Goal: Contribute content

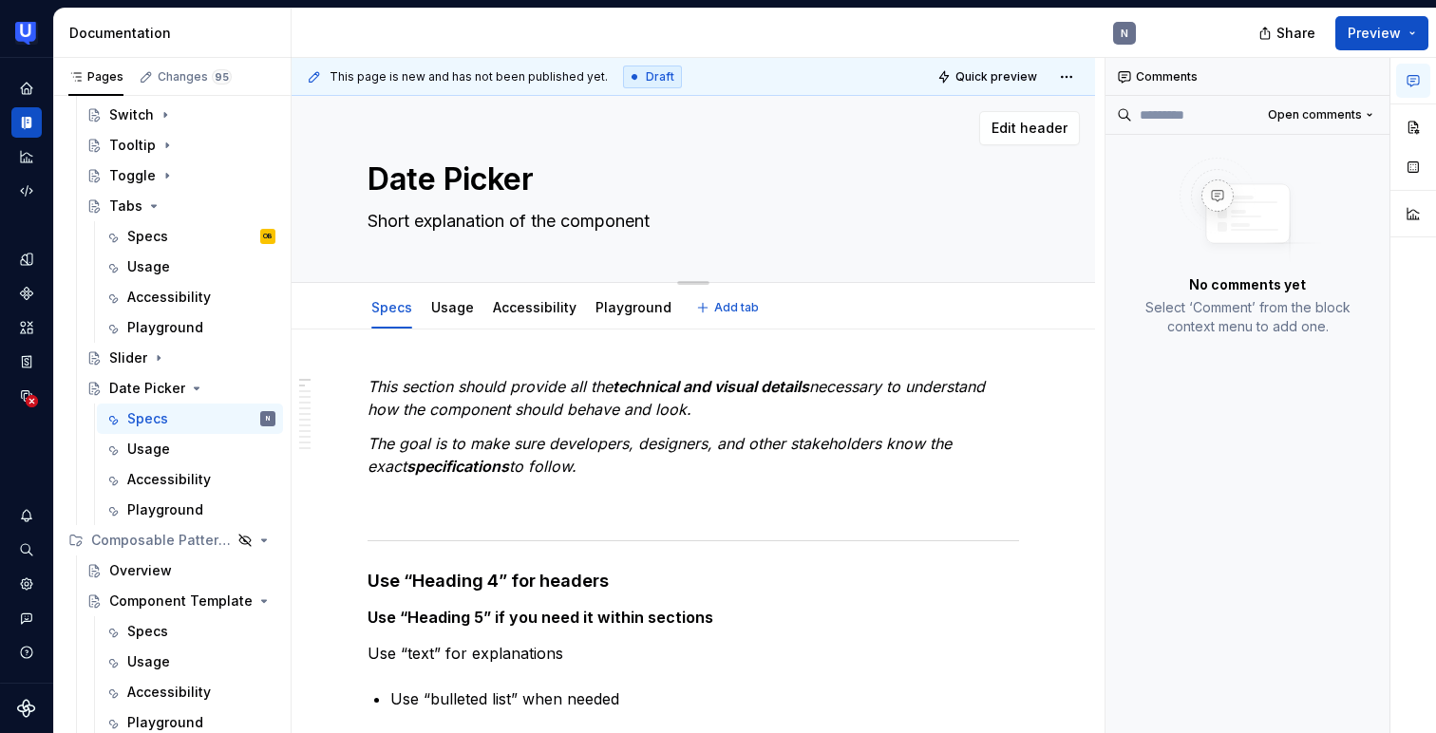
scroll to position [14, 0]
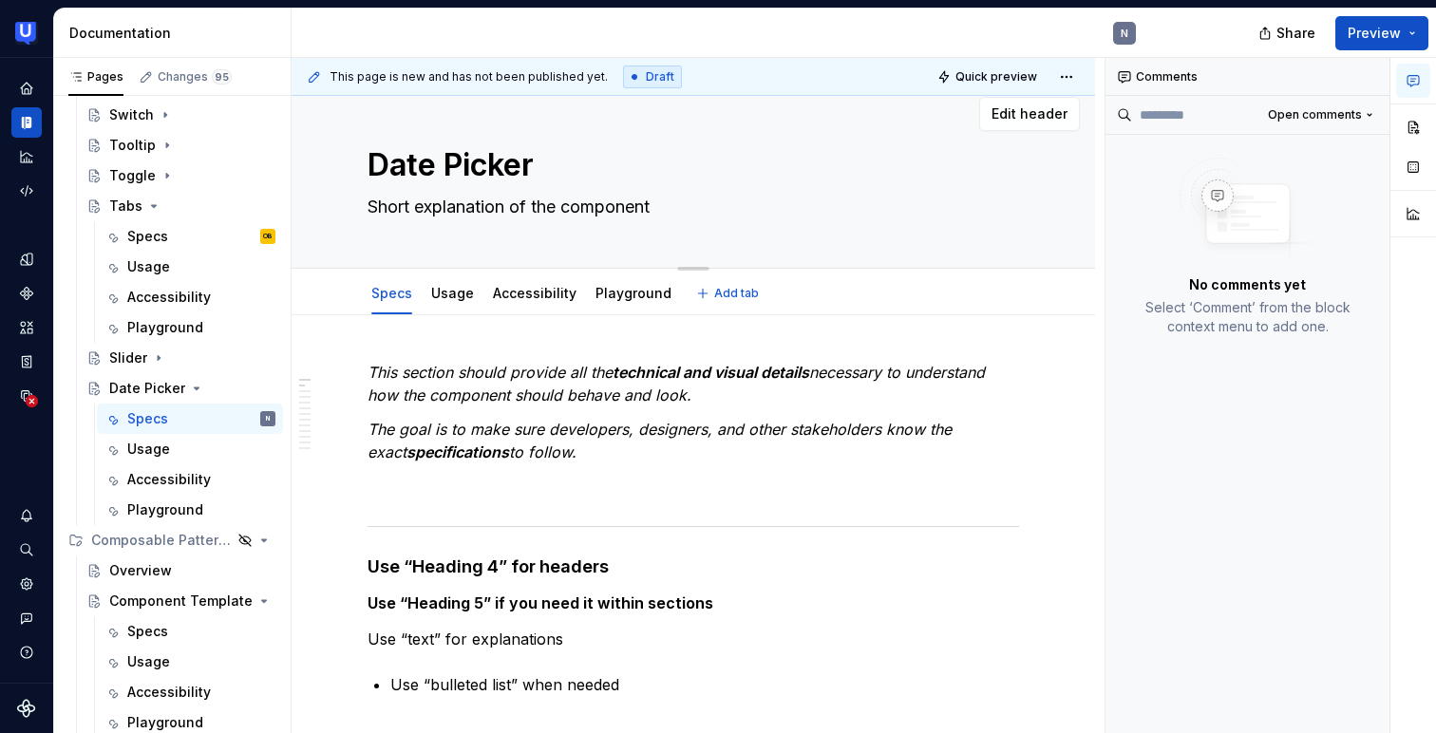
click at [475, 199] on textarea "Short explanation of the component" at bounding box center [690, 207] width 652 height 30
type textarea "*"
click at [475, 199] on textarea "Short explanation of the component" at bounding box center [690, 207] width 652 height 30
paste textarea "A visual way to choose a date using a calendar view."
type textarea "A visual way to choose a date using a calendar view."
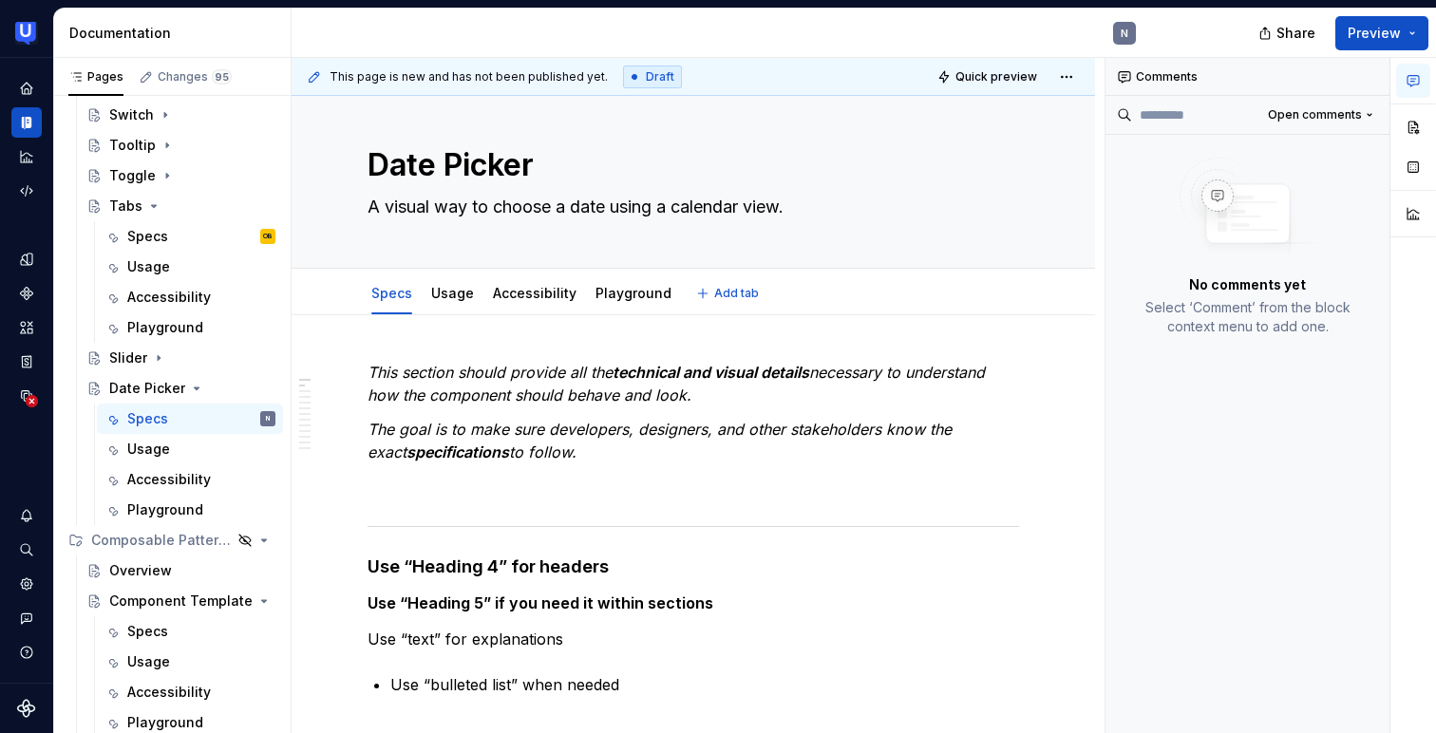
type textarea "*"
type textarea "A visual way to choose a date using a calendar view."
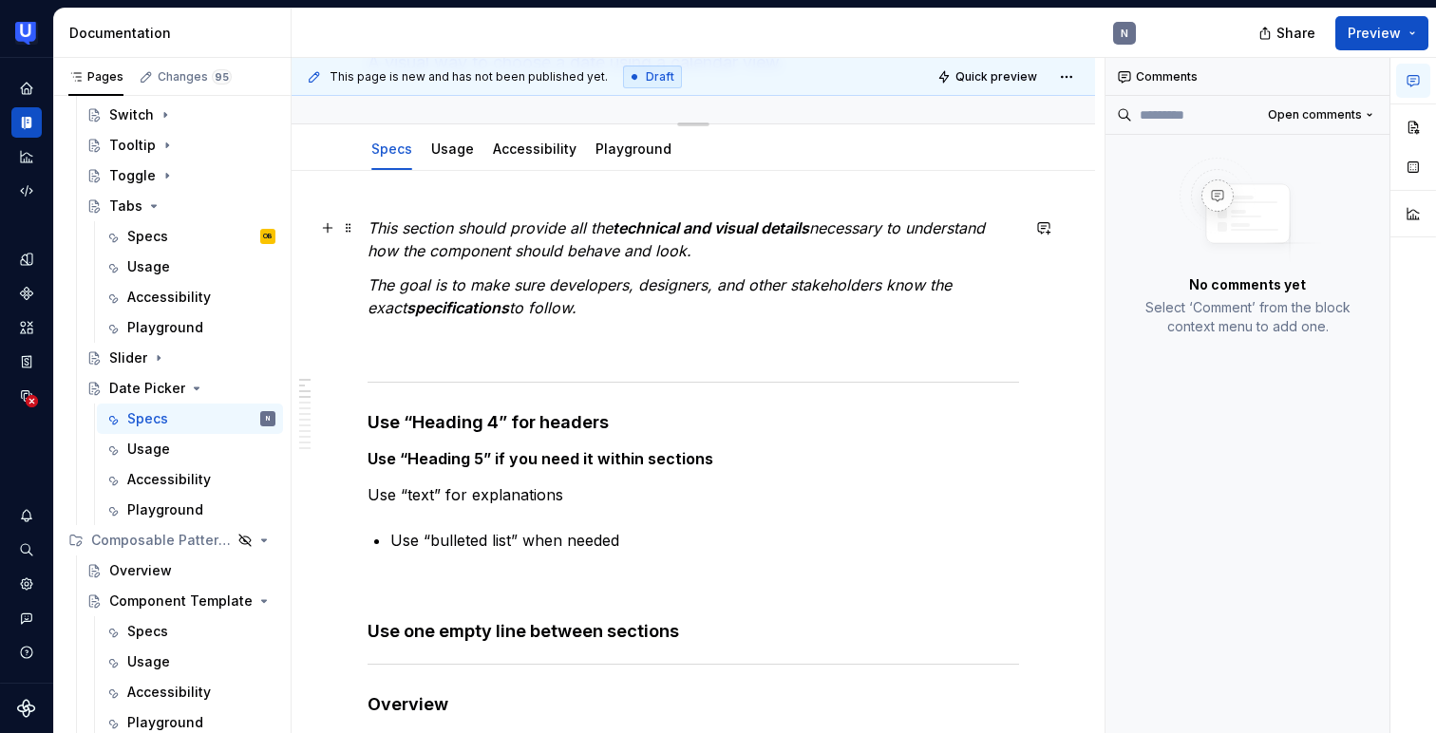
scroll to position [161, 0]
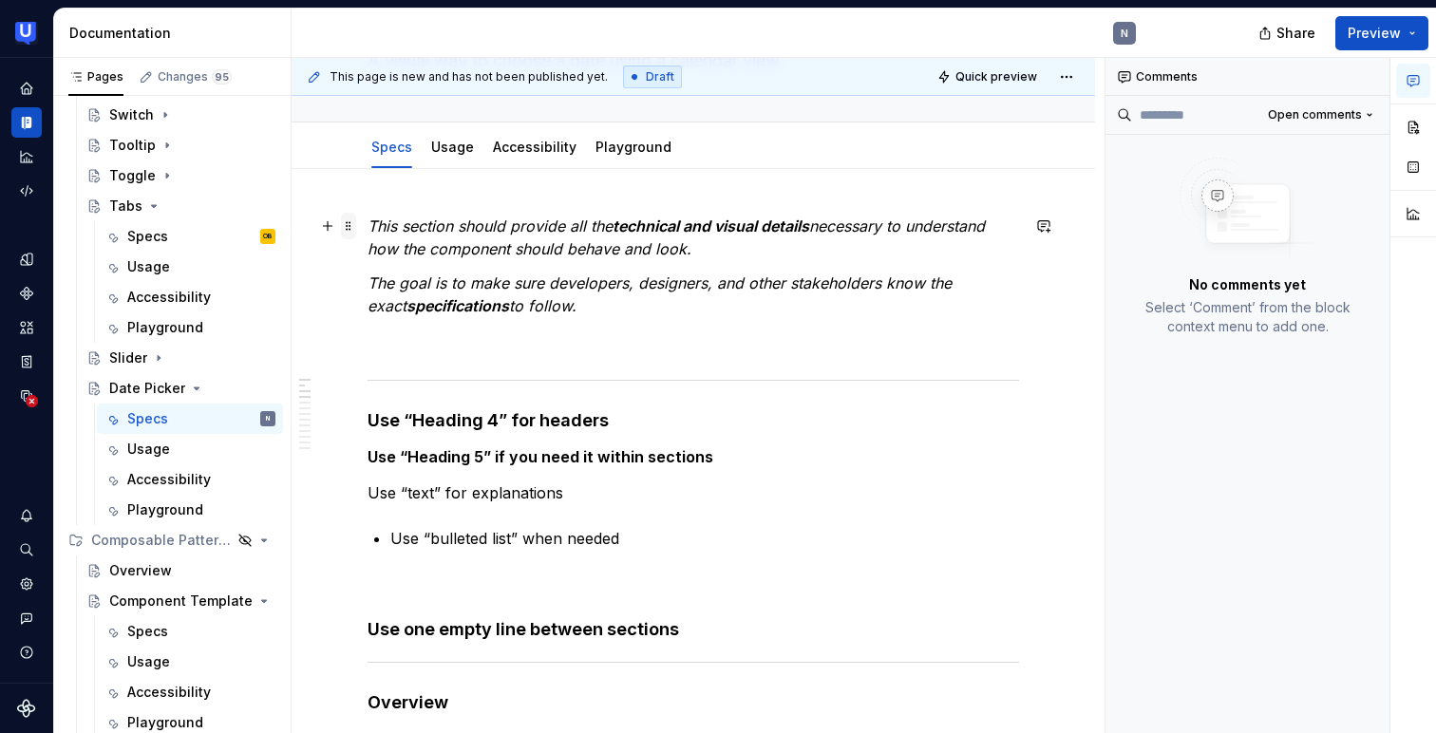
click at [350, 226] on span at bounding box center [348, 226] width 15 height 27
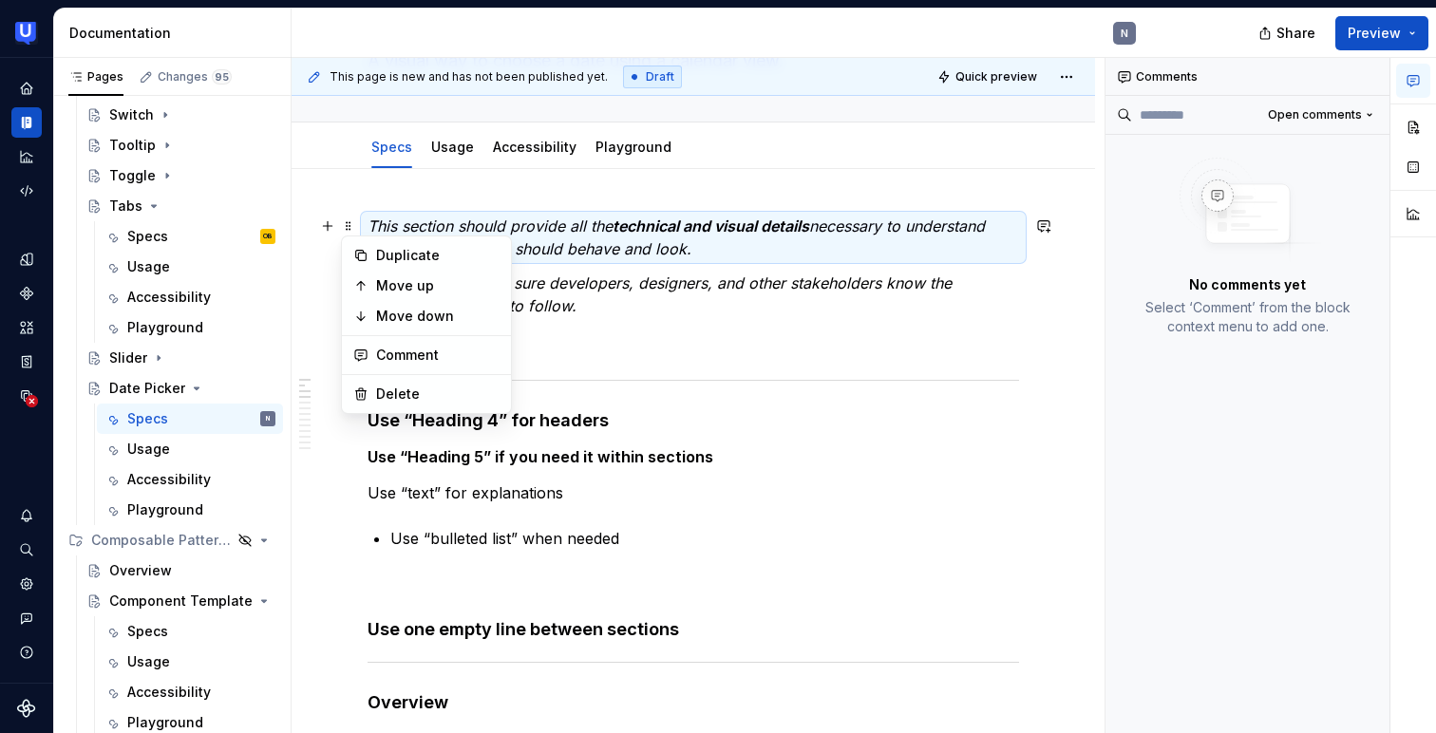
click at [635, 379] on div at bounding box center [694, 380] width 652 height 12
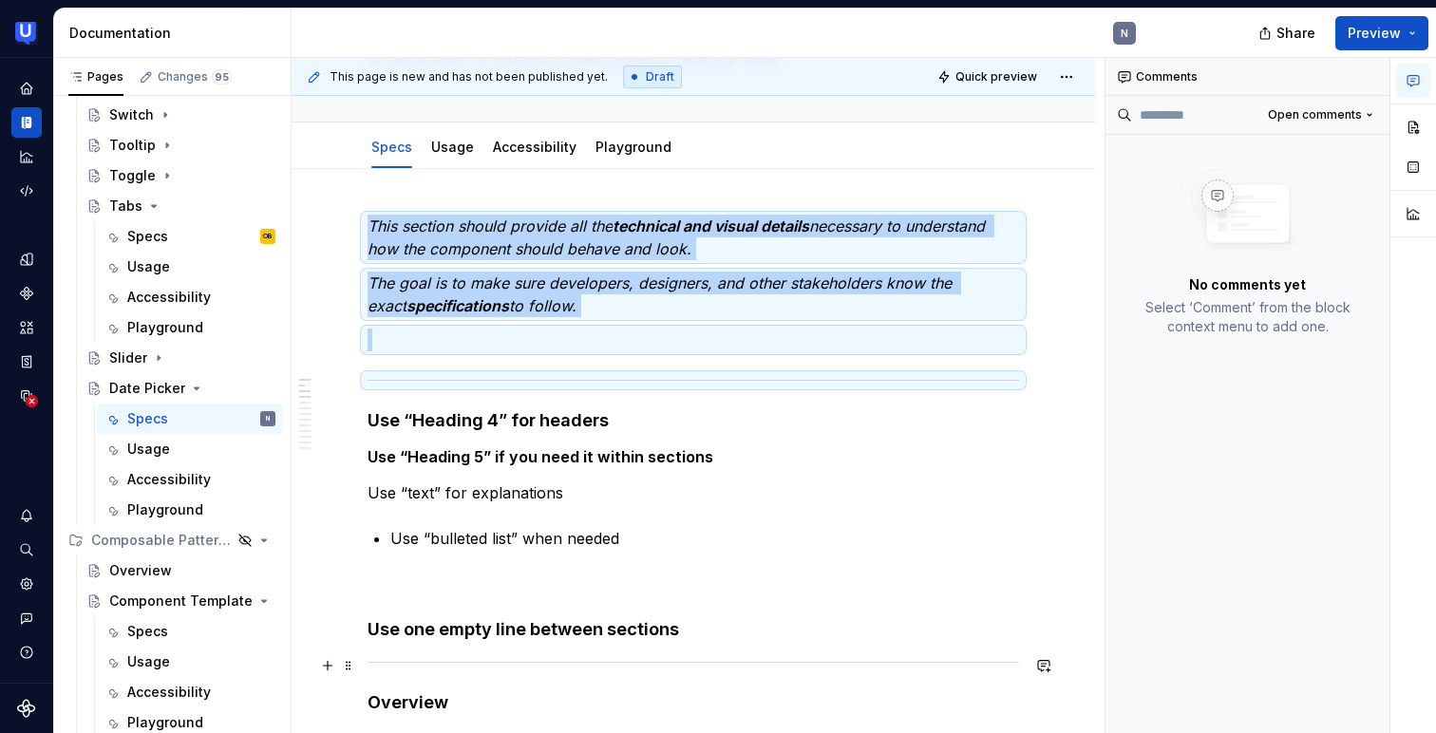
click at [552, 667] on div at bounding box center [694, 662] width 652 height 12
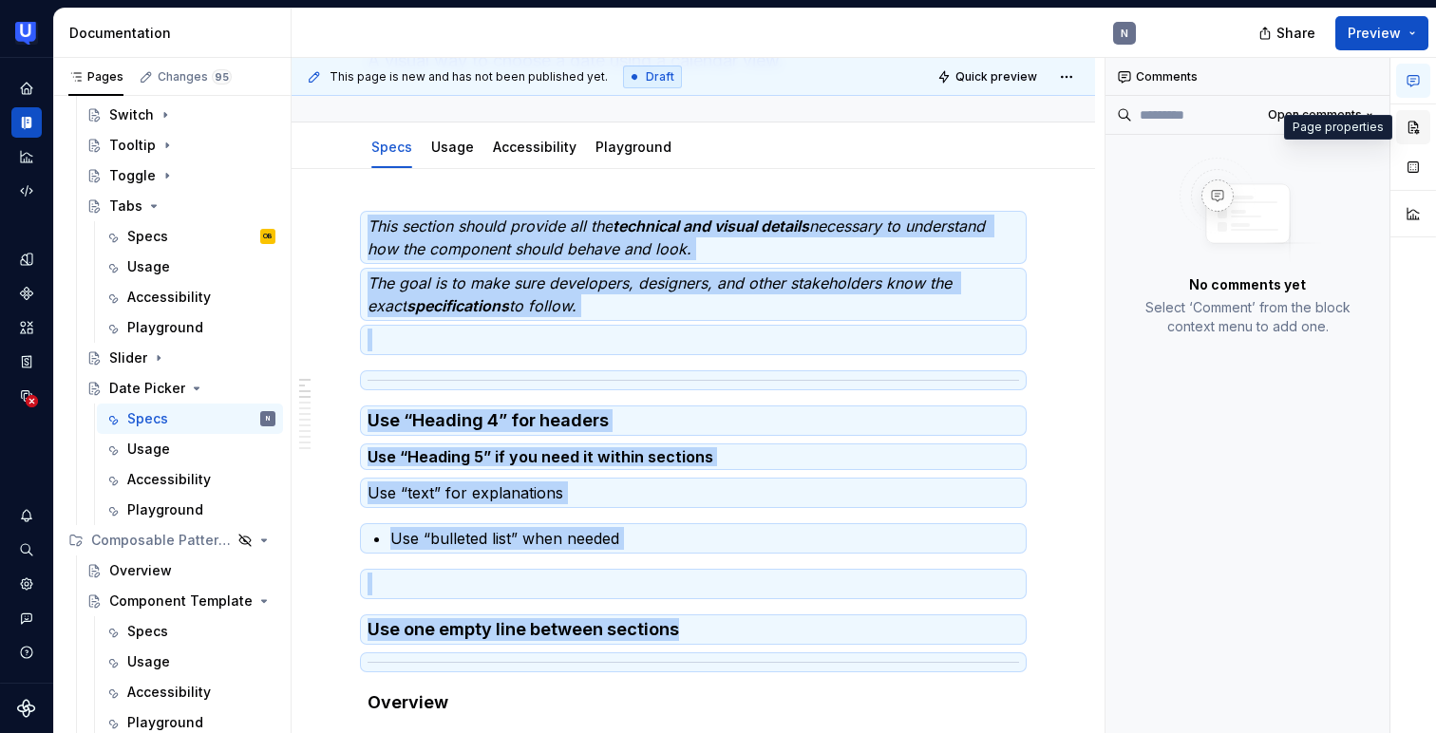
click at [1409, 119] on button "button" at bounding box center [1413, 127] width 34 height 34
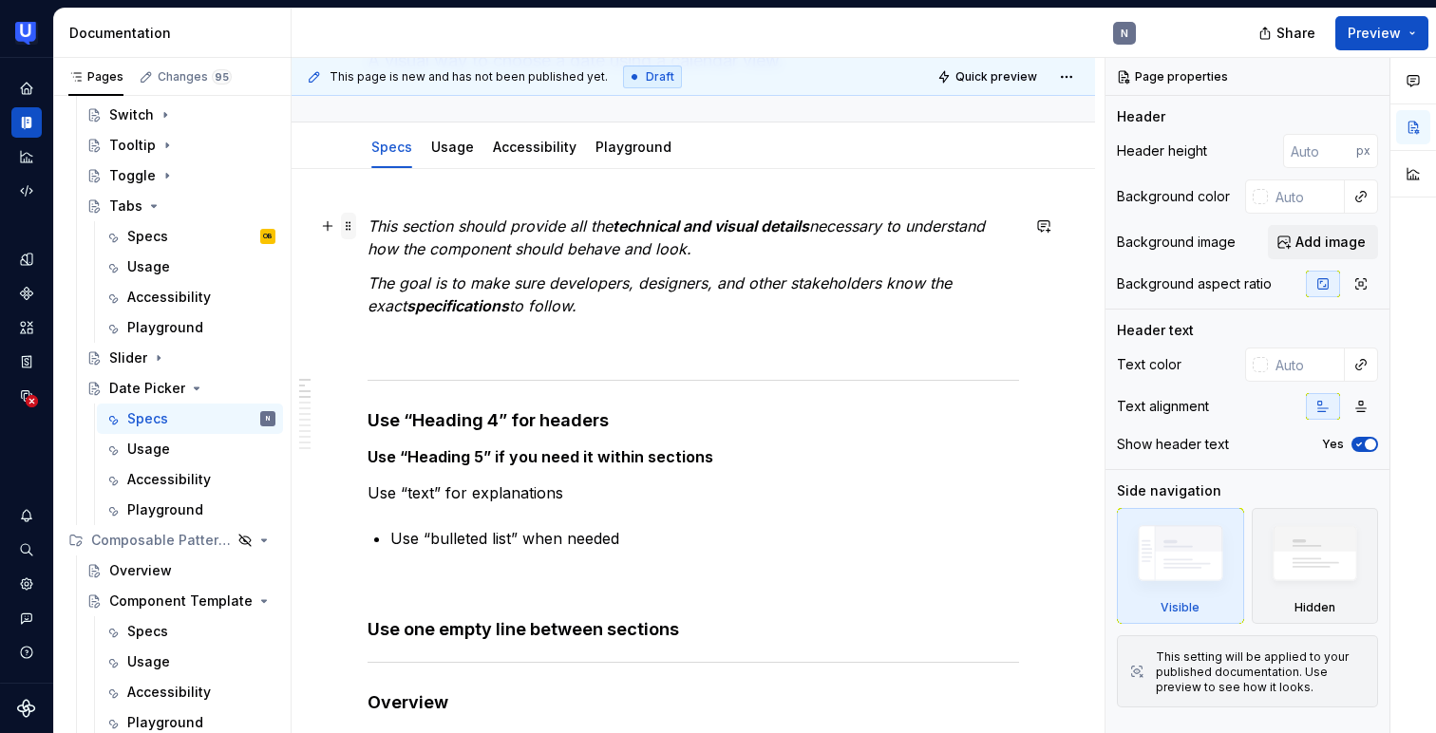
click at [351, 224] on span at bounding box center [348, 226] width 15 height 27
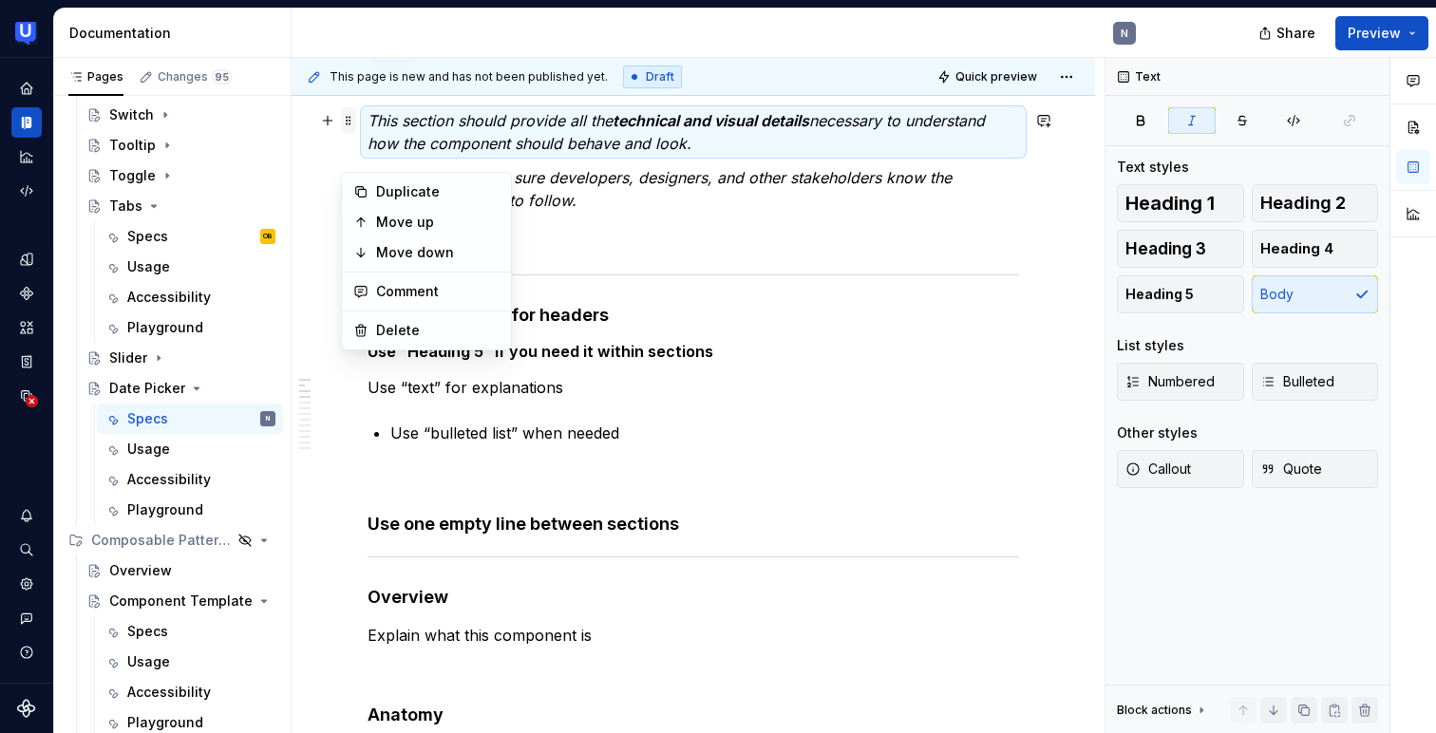
scroll to position [282, 0]
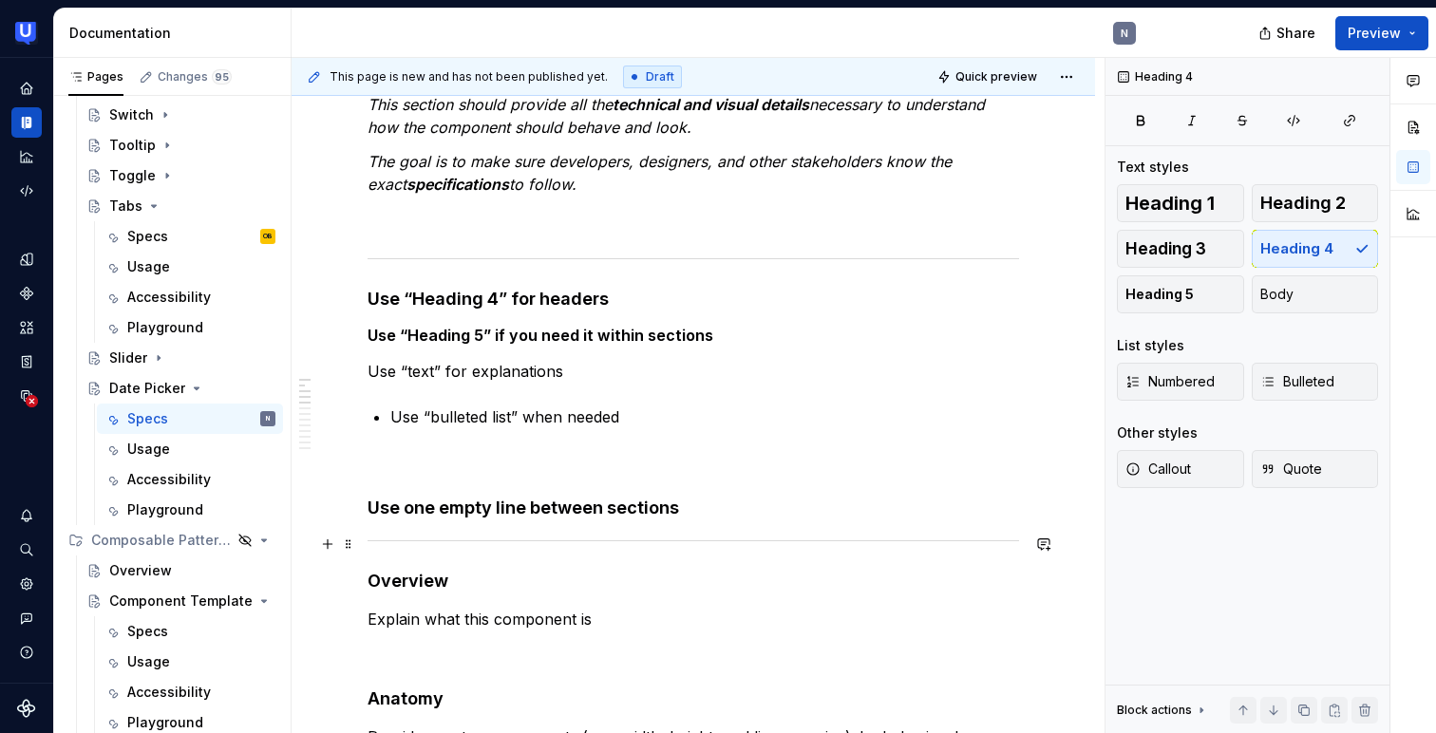
click at [393, 535] on div at bounding box center [694, 541] width 652 height 12
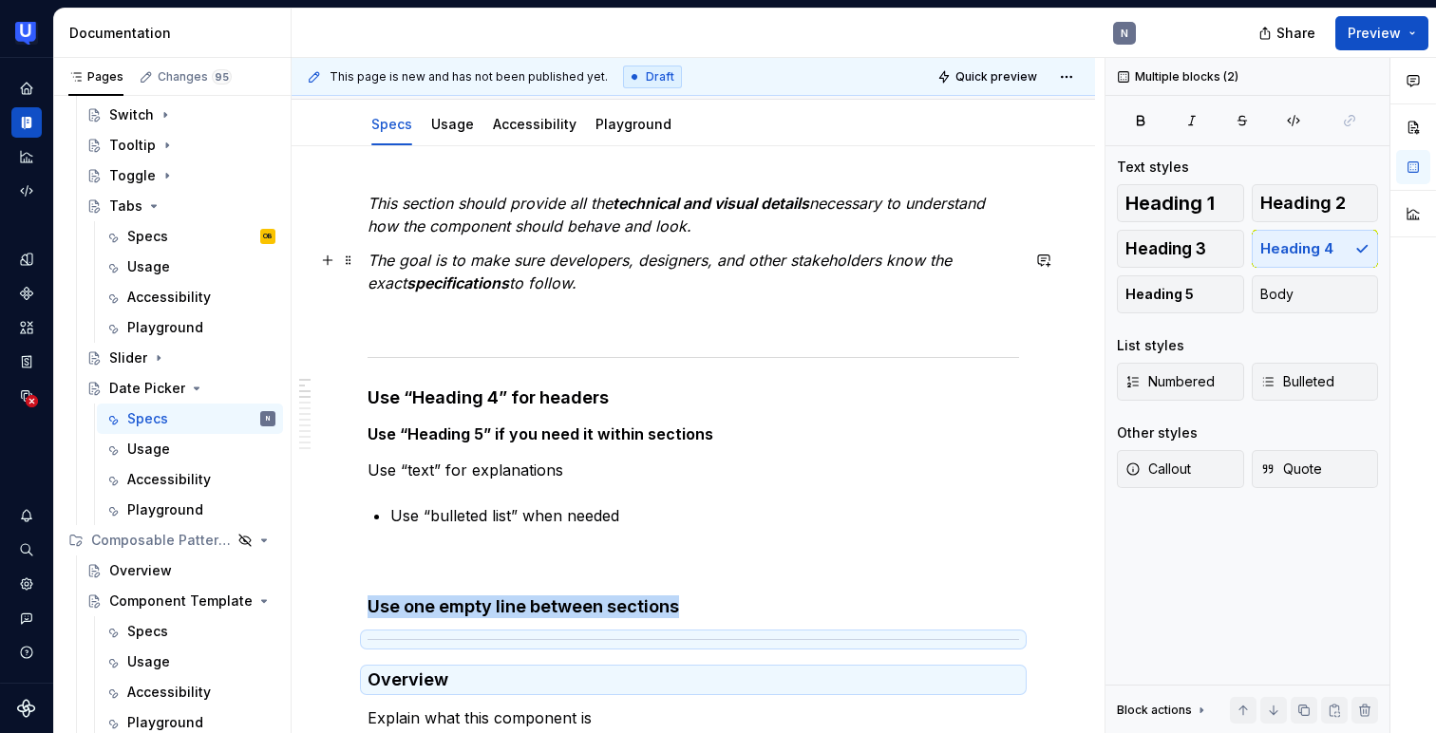
scroll to position [179, 0]
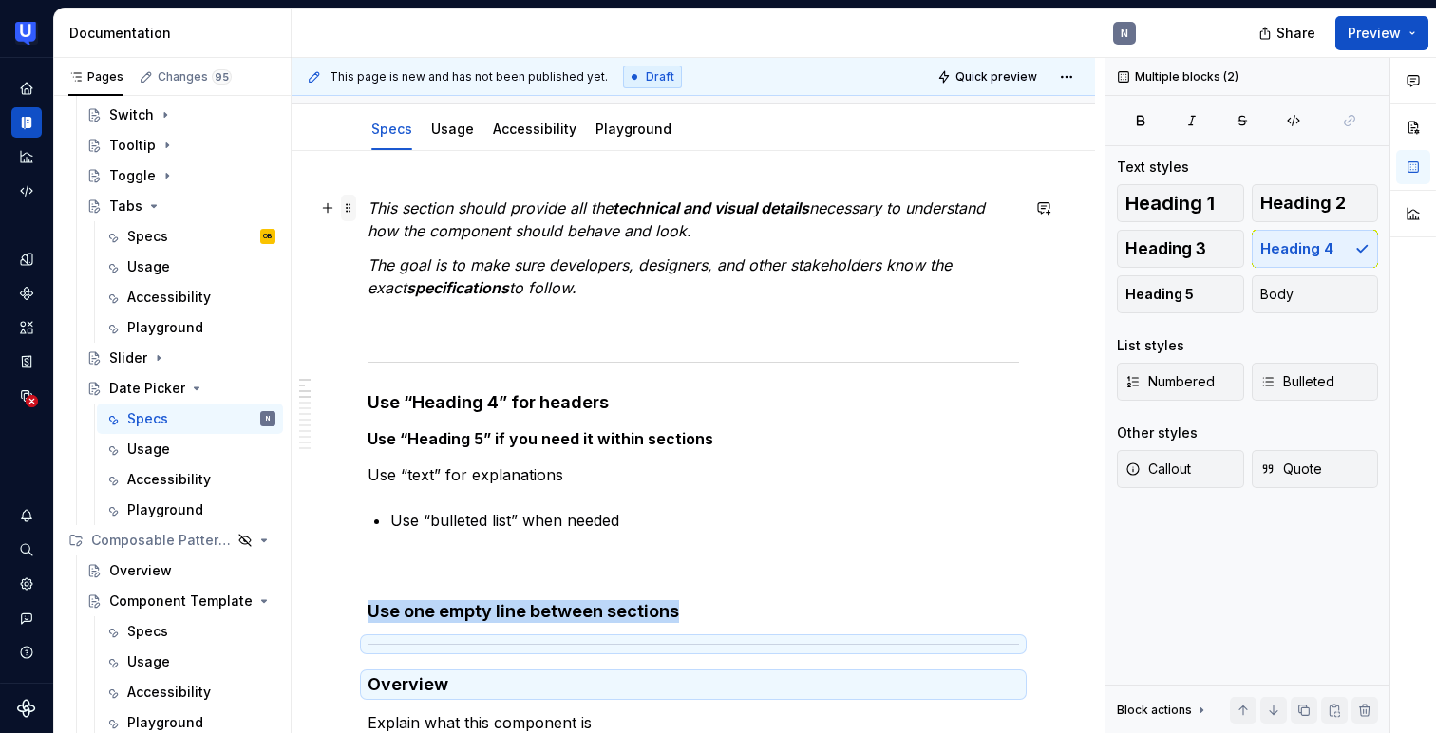
click at [347, 206] on span at bounding box center [348, 208] width 15 height 27
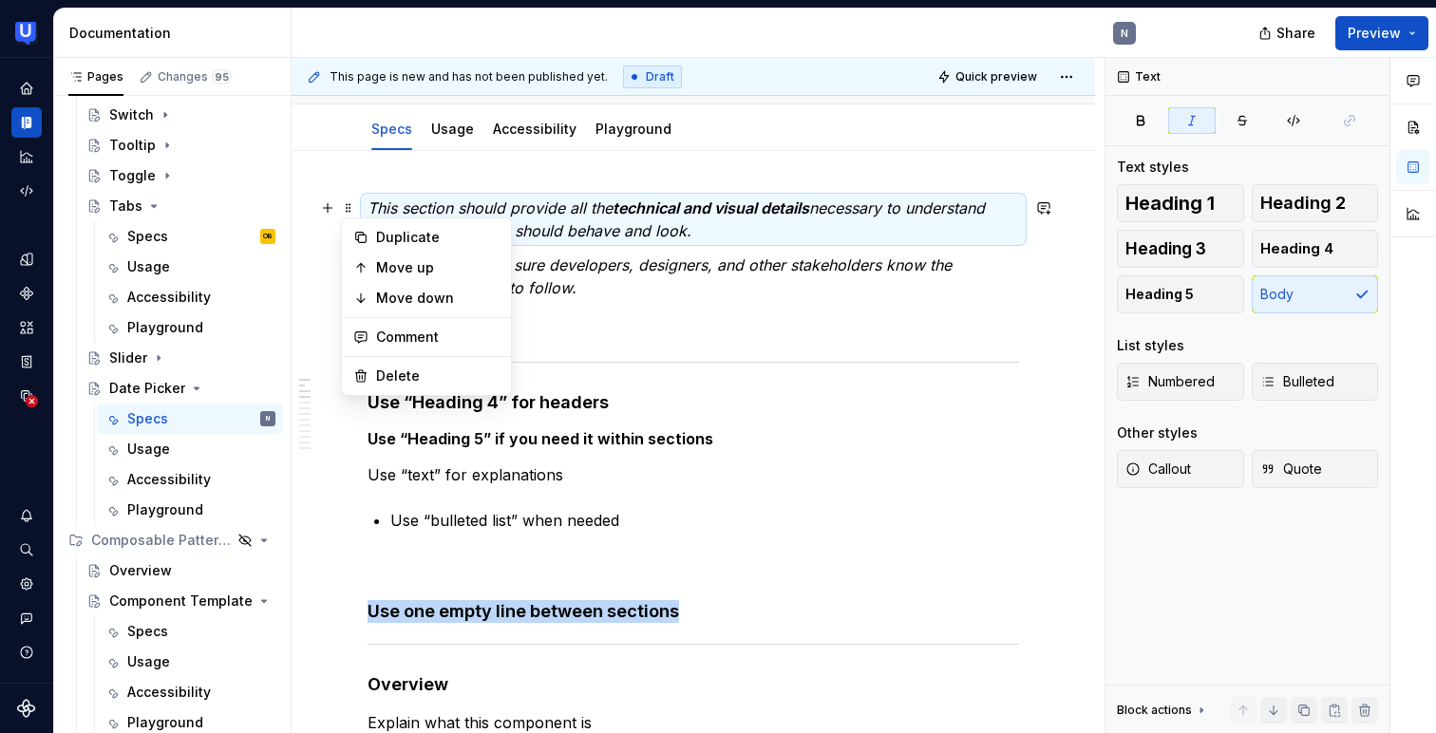
click at [517, 640] on div at bounding box center [694, 644] width 652 height 12
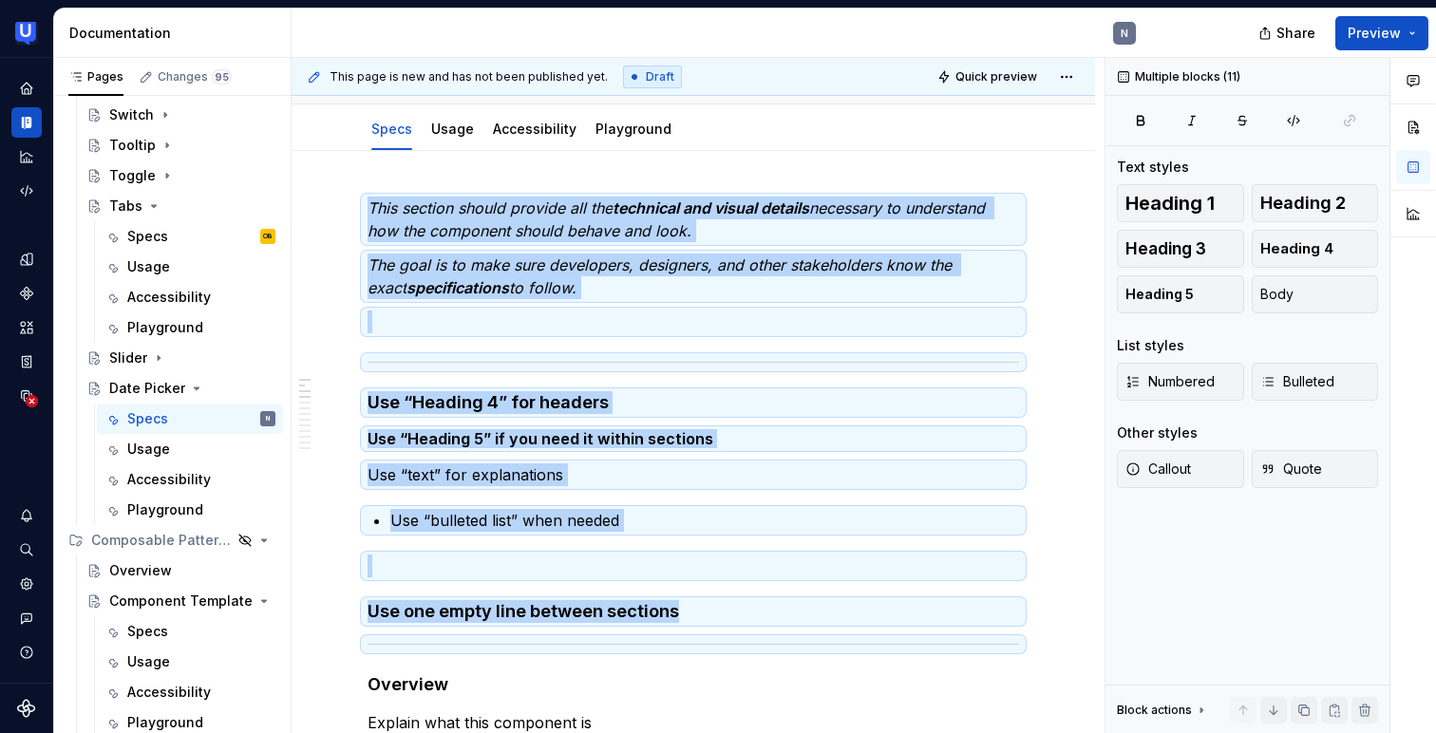
click at [1363, 703] on ul "No internet connection. Reconnect to ensure all of your changes are synced. Suc…" at bounding box center [1202, 718] width 467 height 30
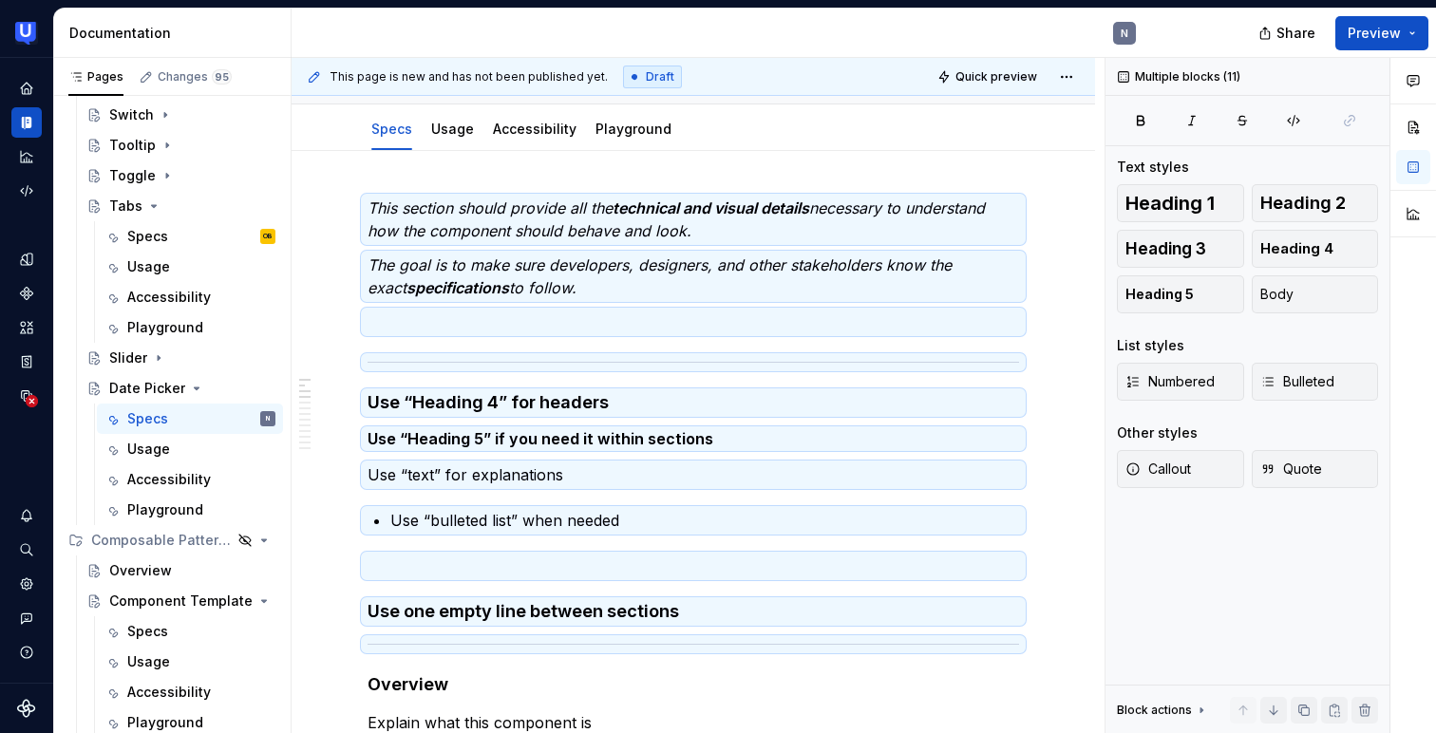
click at [1356, 708] on ul "No internet connection. Reconnect to ensure all of your changes are synced. Suc…" at bounding box center [1202, 718] width 467 height 30
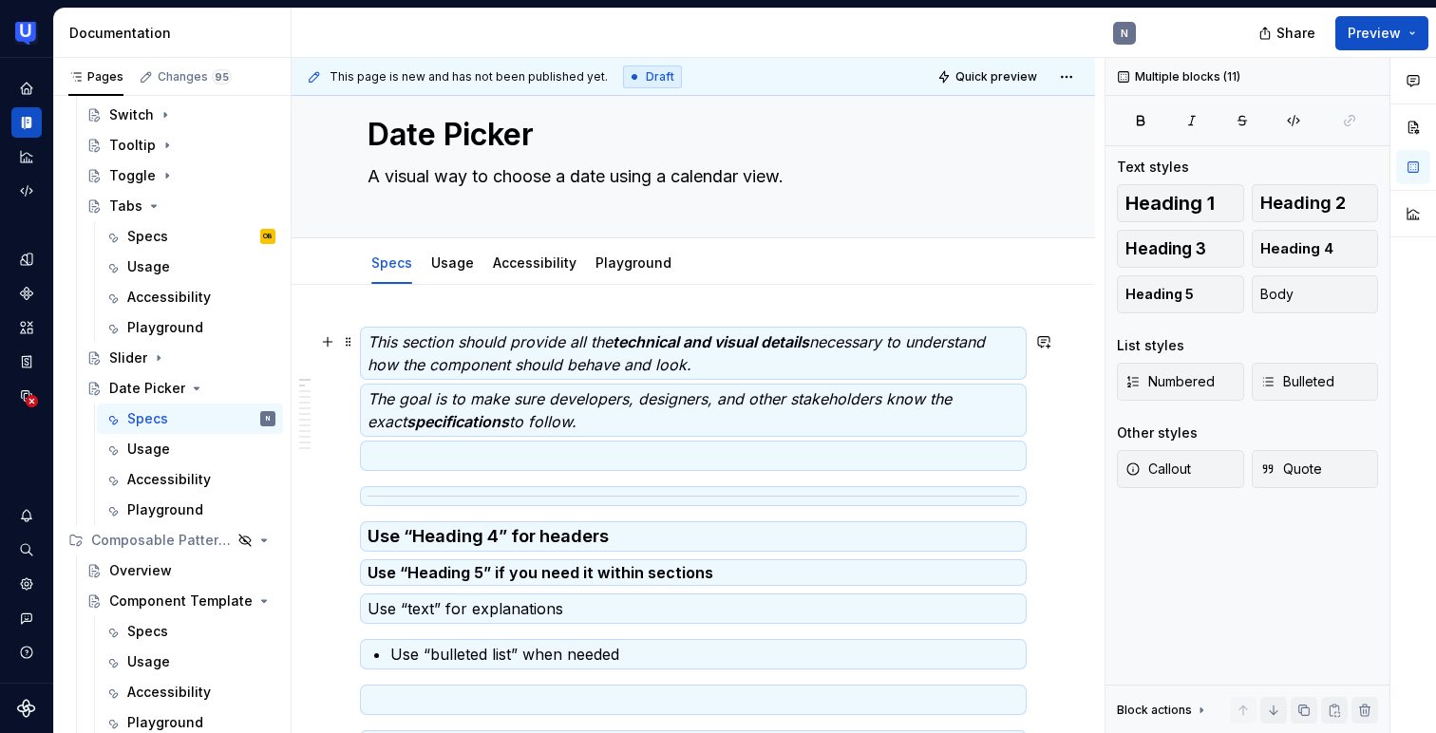
scroll to position [52, 0]
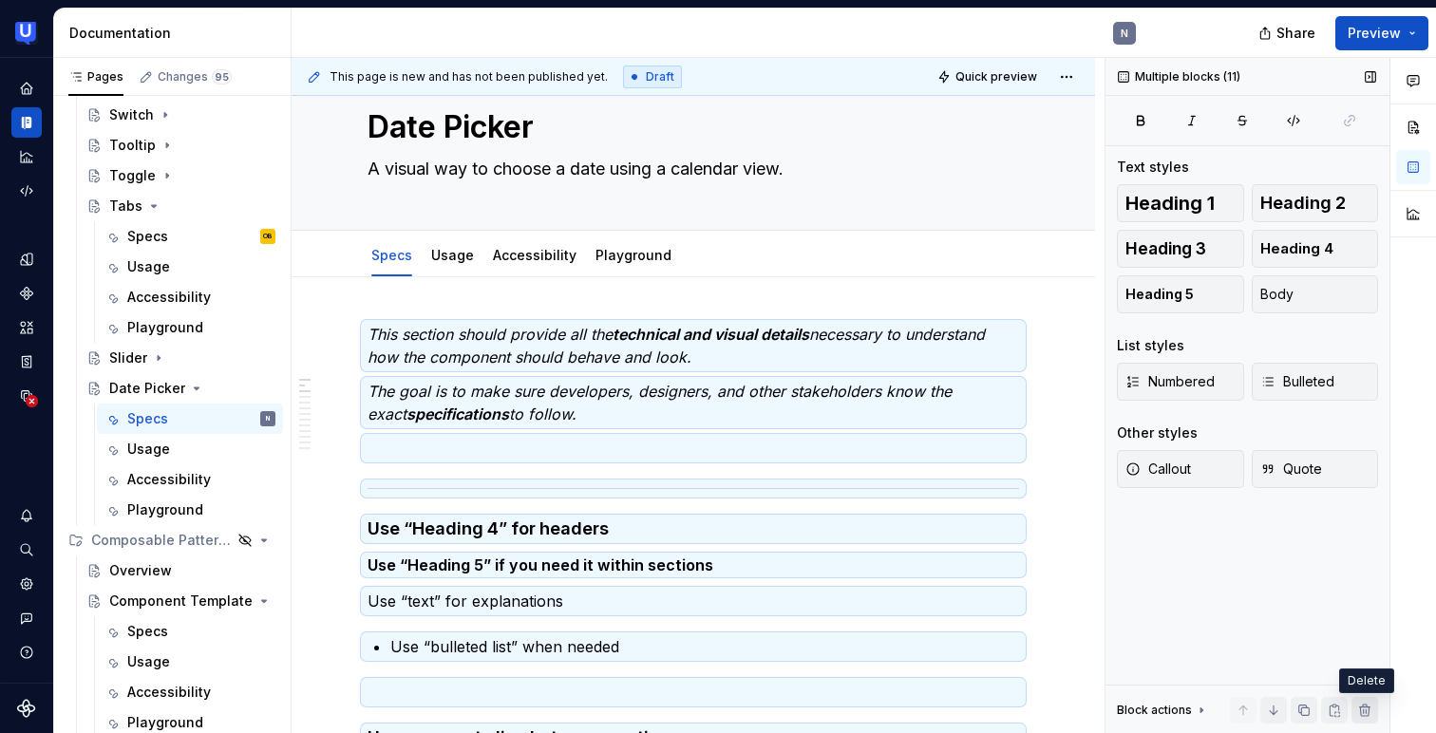
click at [1368, 699] on button "button" at bounding box center [1365, 710] width 27 height 27
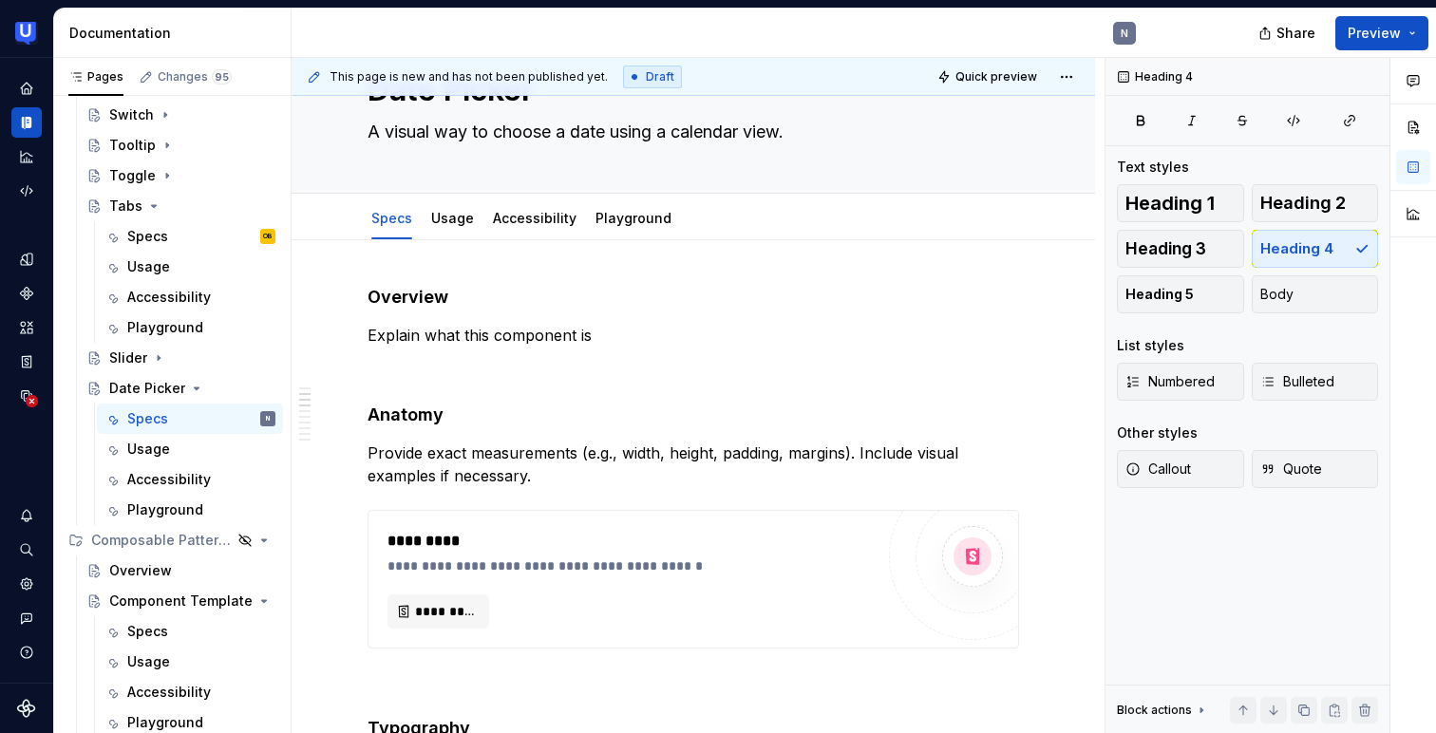
scroll to position [0, 0]
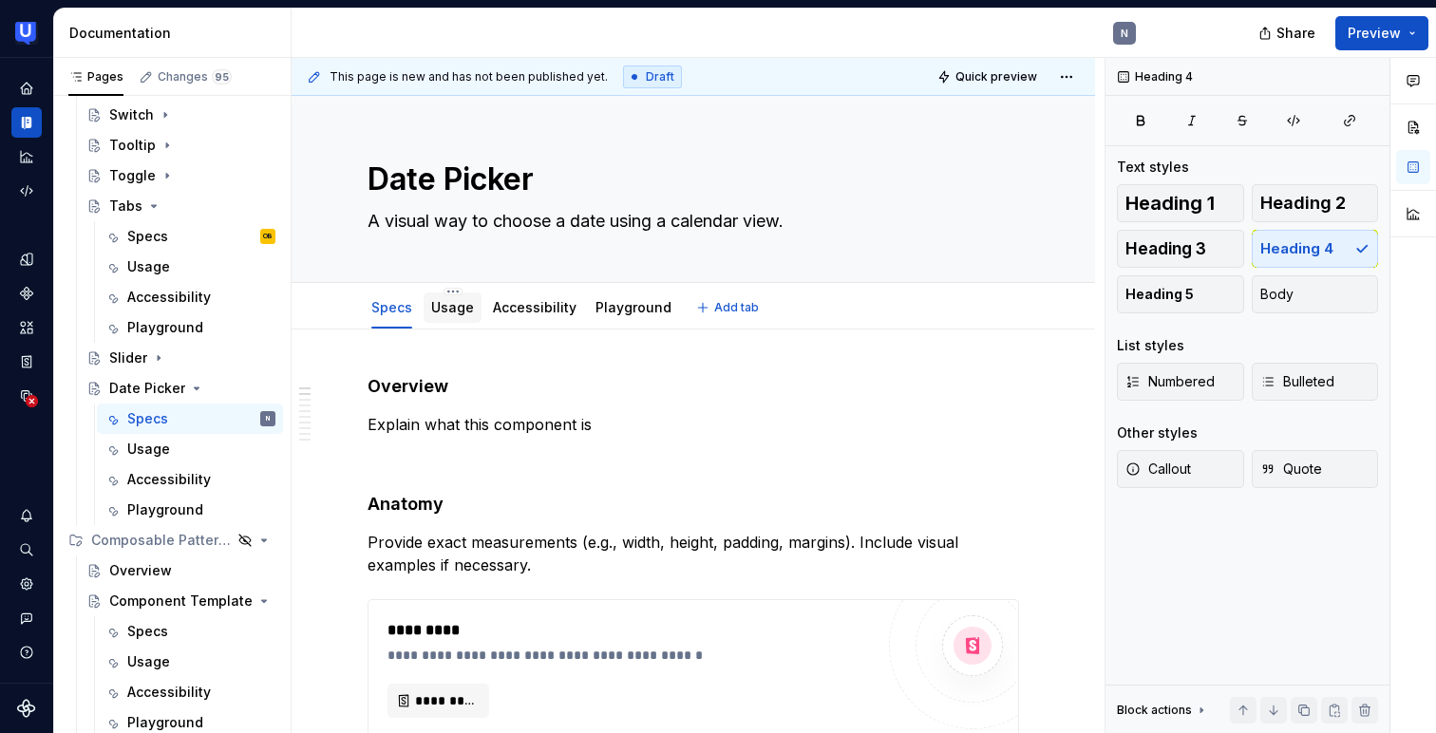
click at [457, 312] on link "Usage" at bounding box center [452, 307] width 43 height 16
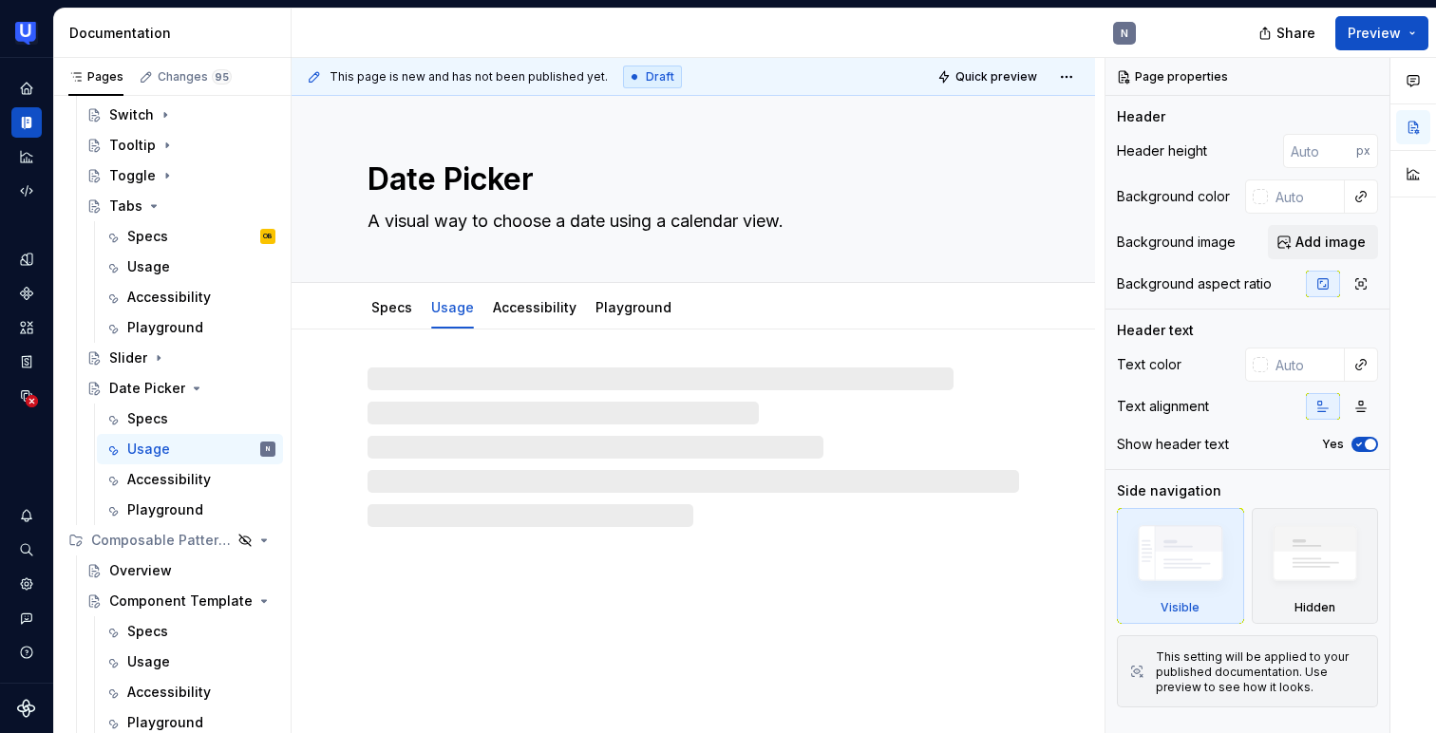
click at [477, 365] on div at bounding box center [694, 429] width 804 height 198
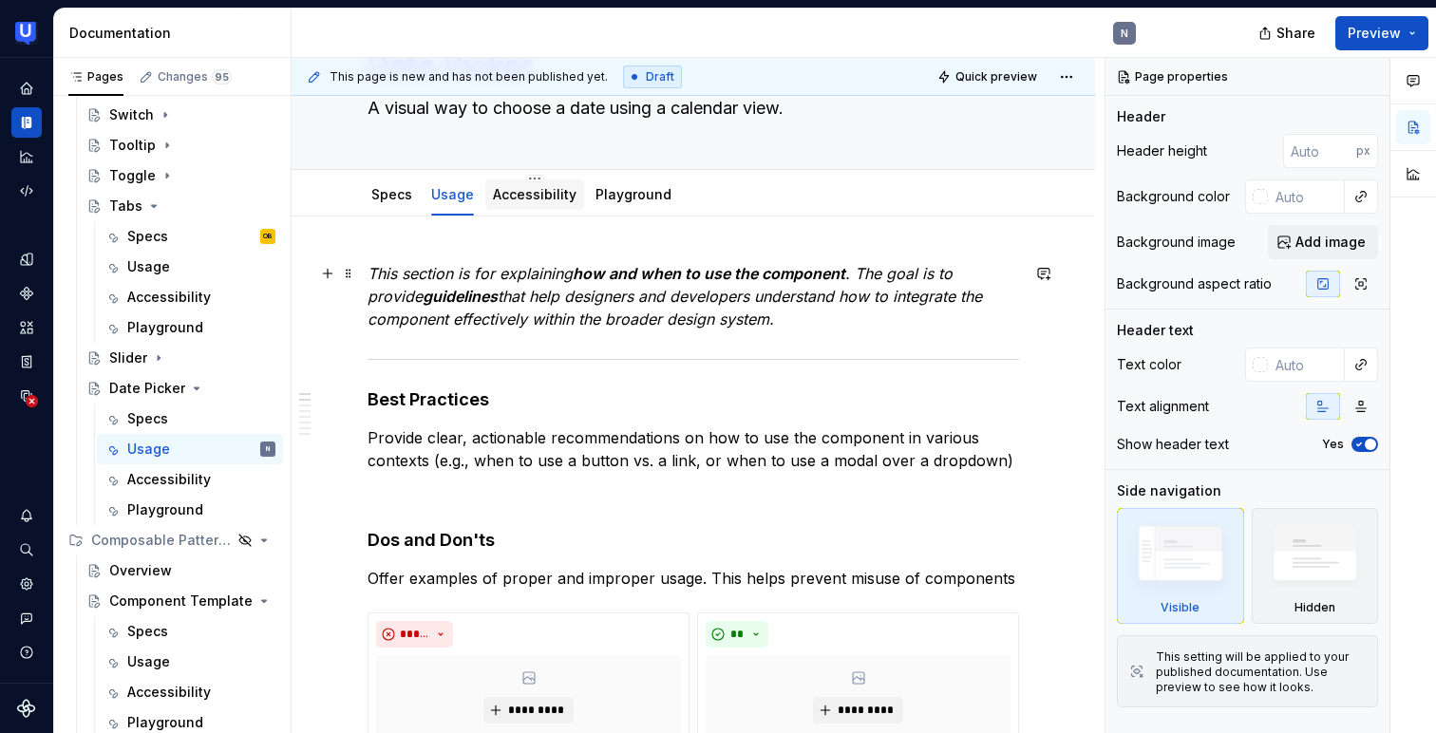
scroll to position [203, 0]
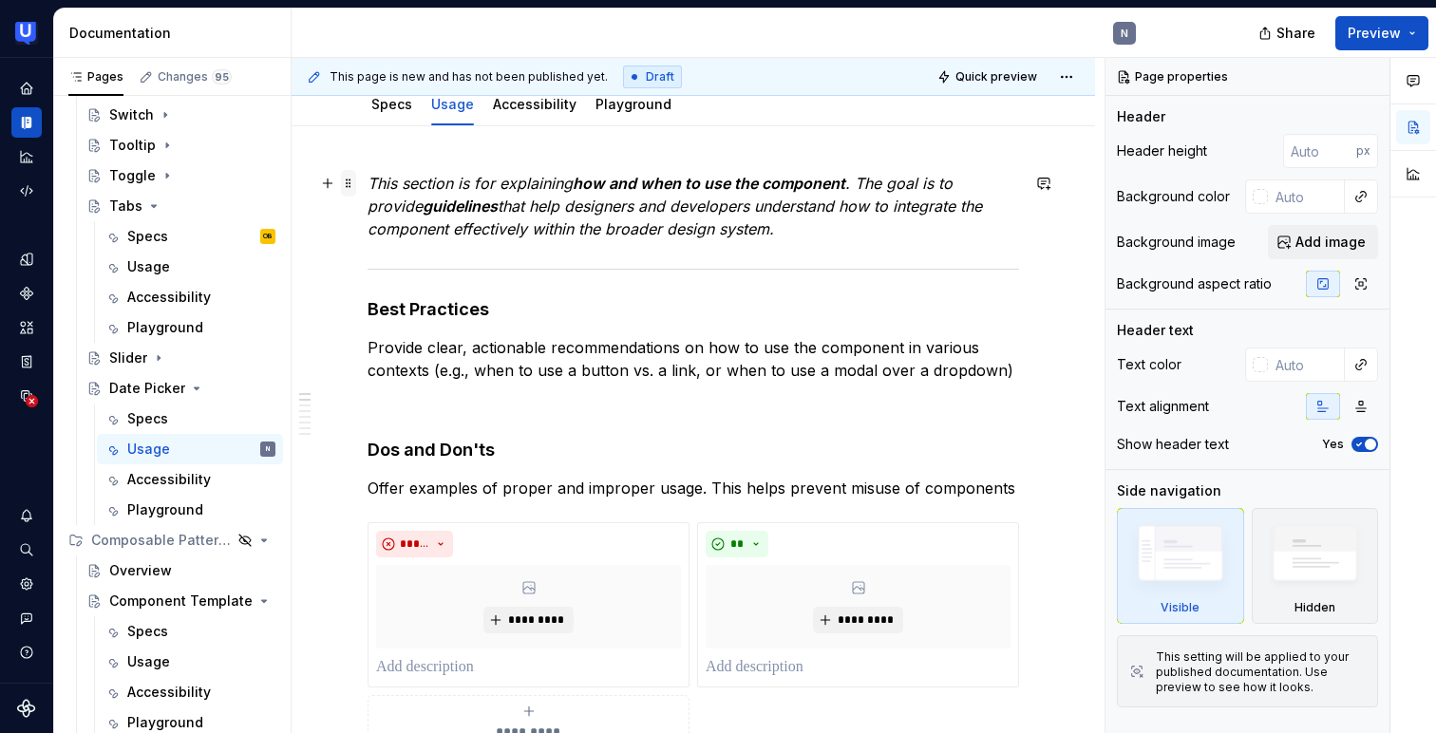
click at [348, 189] on span at bounding box center [348, 183] width 15 height 27
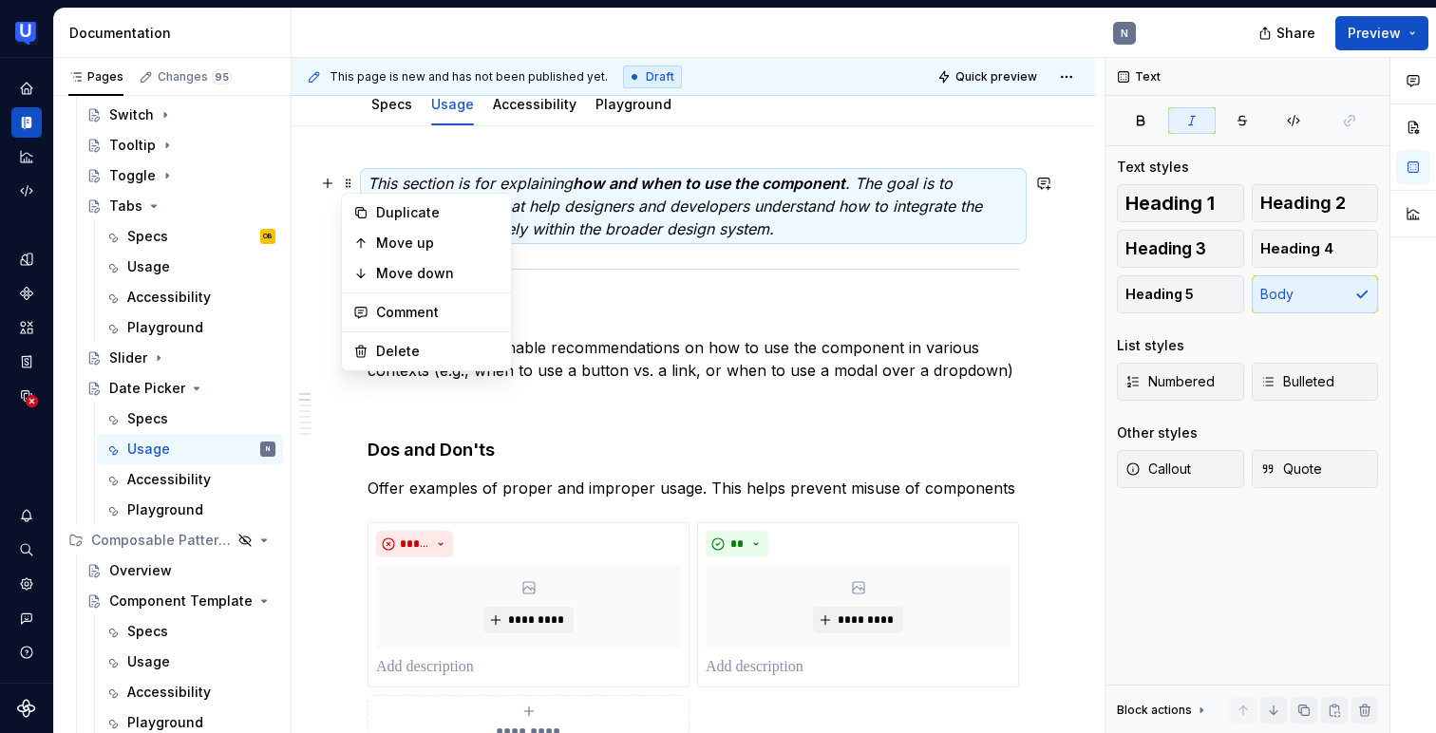
click at [645, 274] on div at bounding box center [694, 269] width 652 height 12
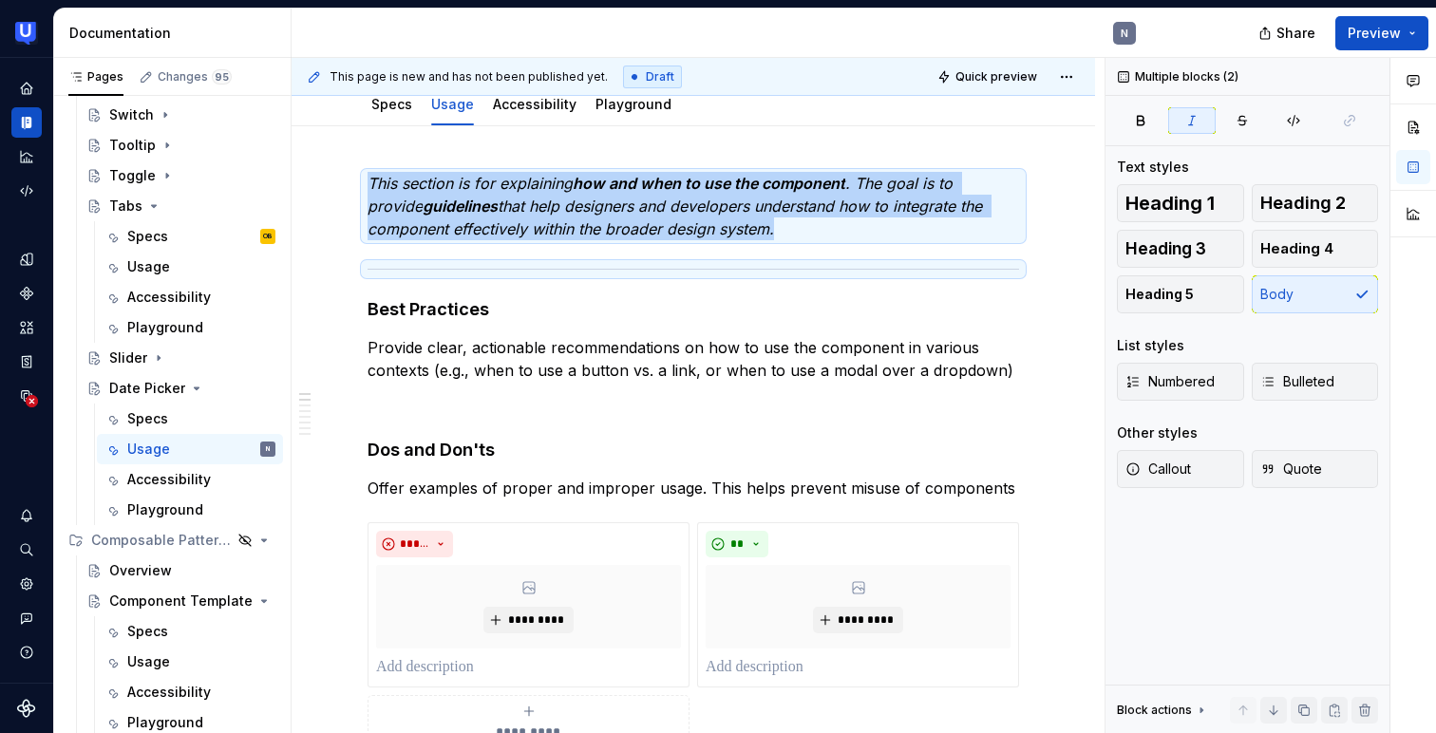
click at [1365, 709] on ul "No internet connection. Reconnect to ensure all of your changes are synced. Suc…" at bounding box center [1202, 718] width 467 height 30
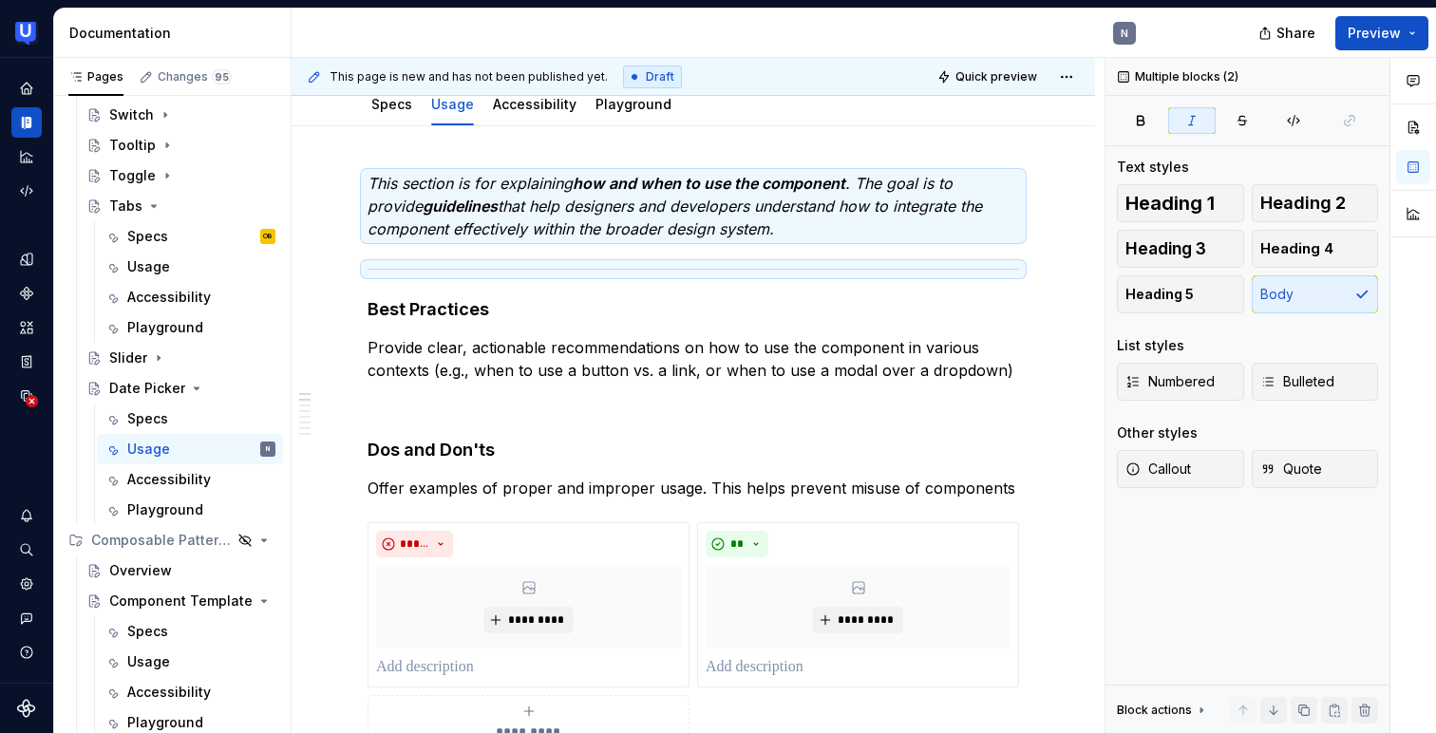
click at [1365, 708] on ul "No internet connection. Reconnect to ensure all of your changes are synced. Suc…" at bounding box center [1202, 718] width 467 height 30
click at [1353, 700] on button "button" at bounding box center [1365, 710] width 27 height 27
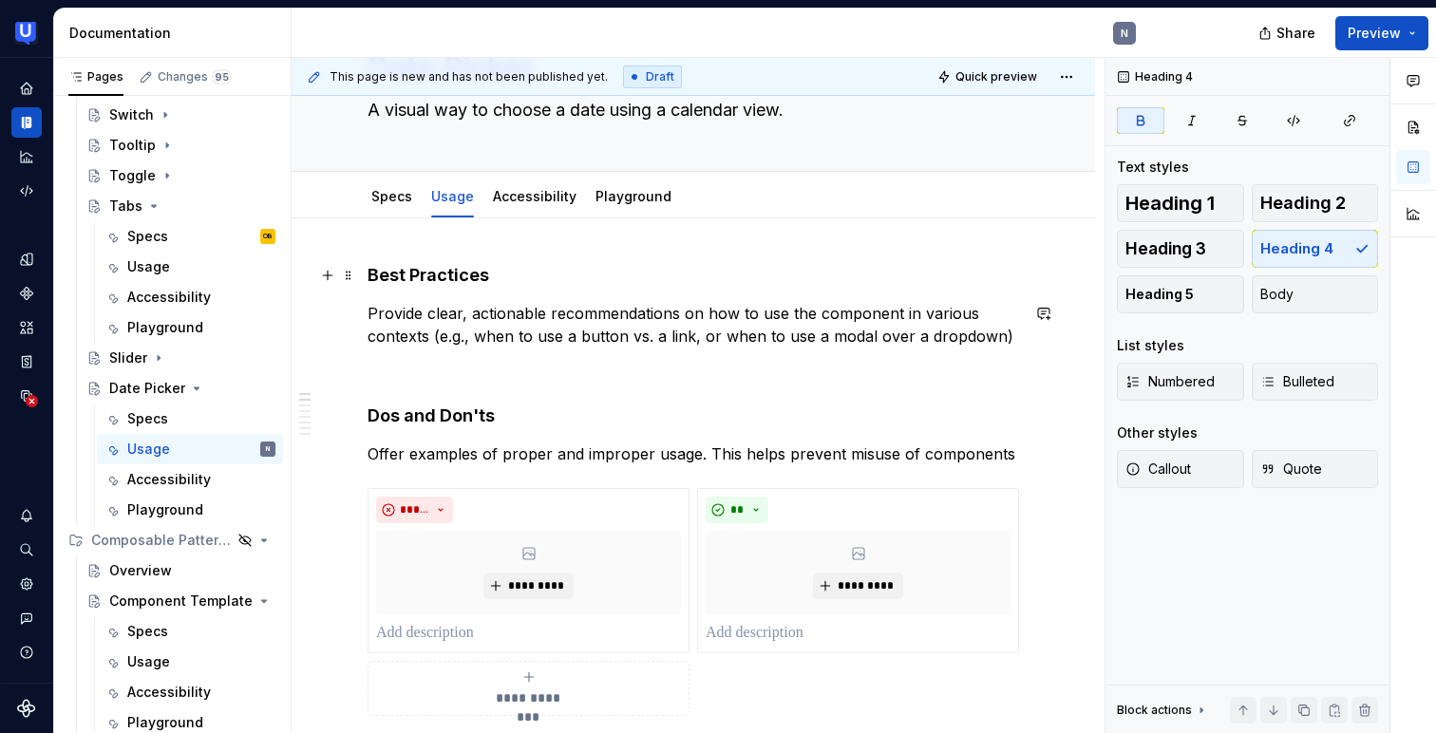
scroll to position [38, 0]
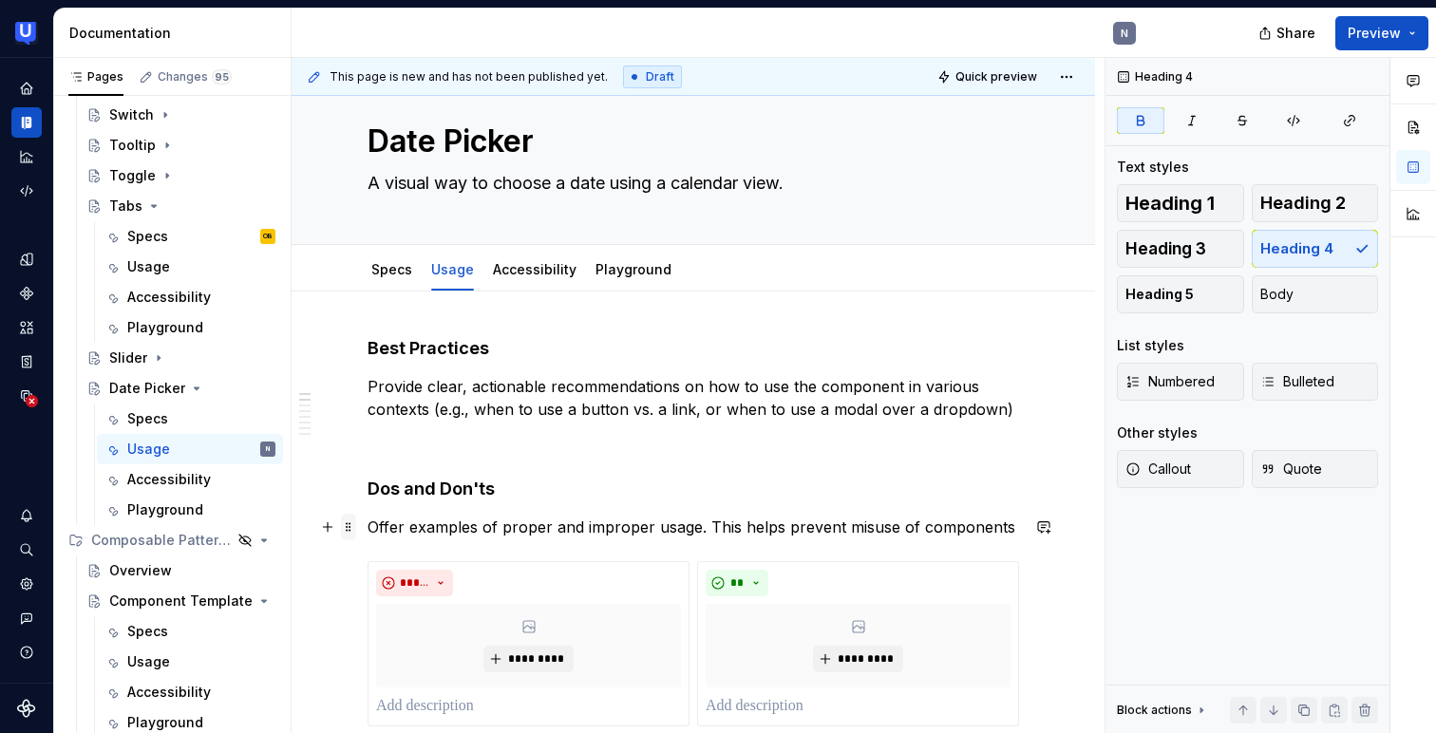
click at [350, 523] on span at bounding box center [348, 527] width 15 height 27
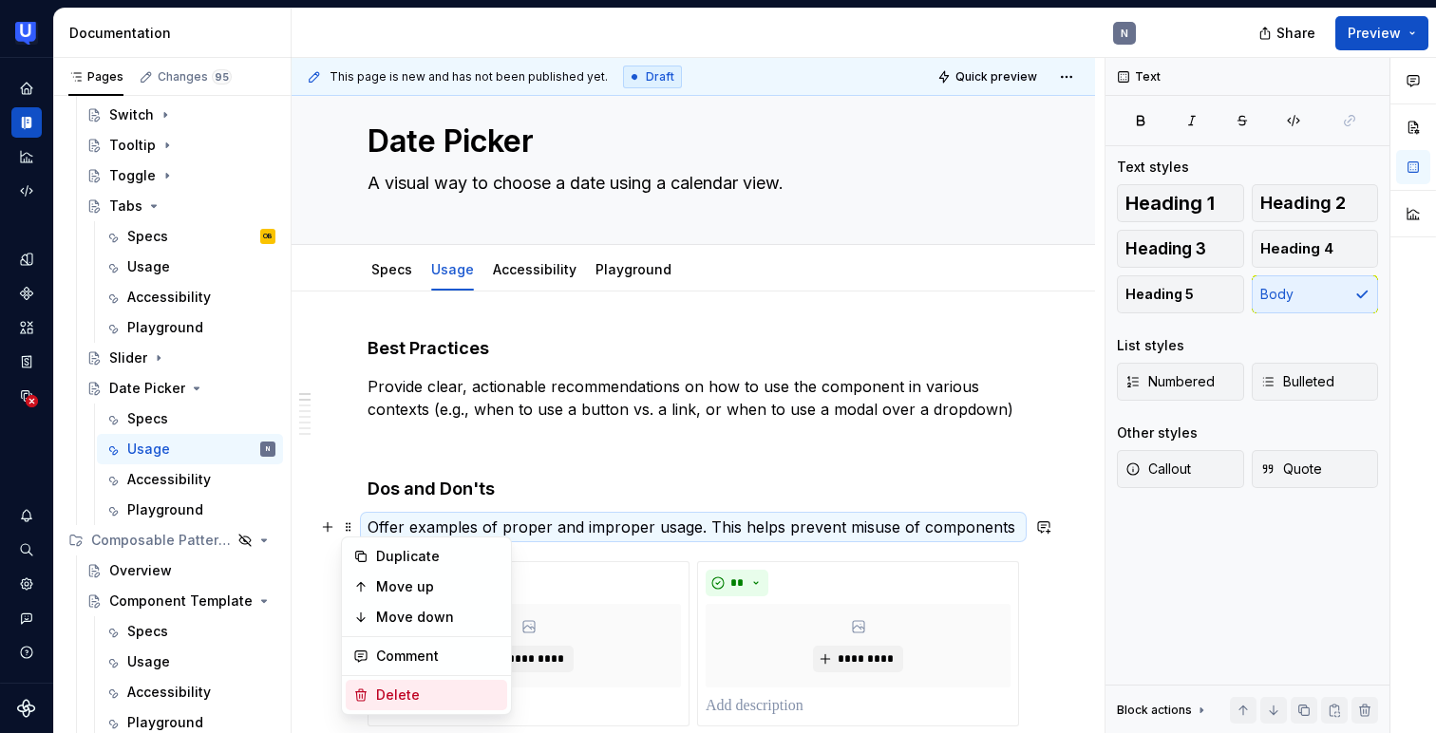
click at [395, 693] on div "Delete" at bounding box center [437, 695] width 123 height 19
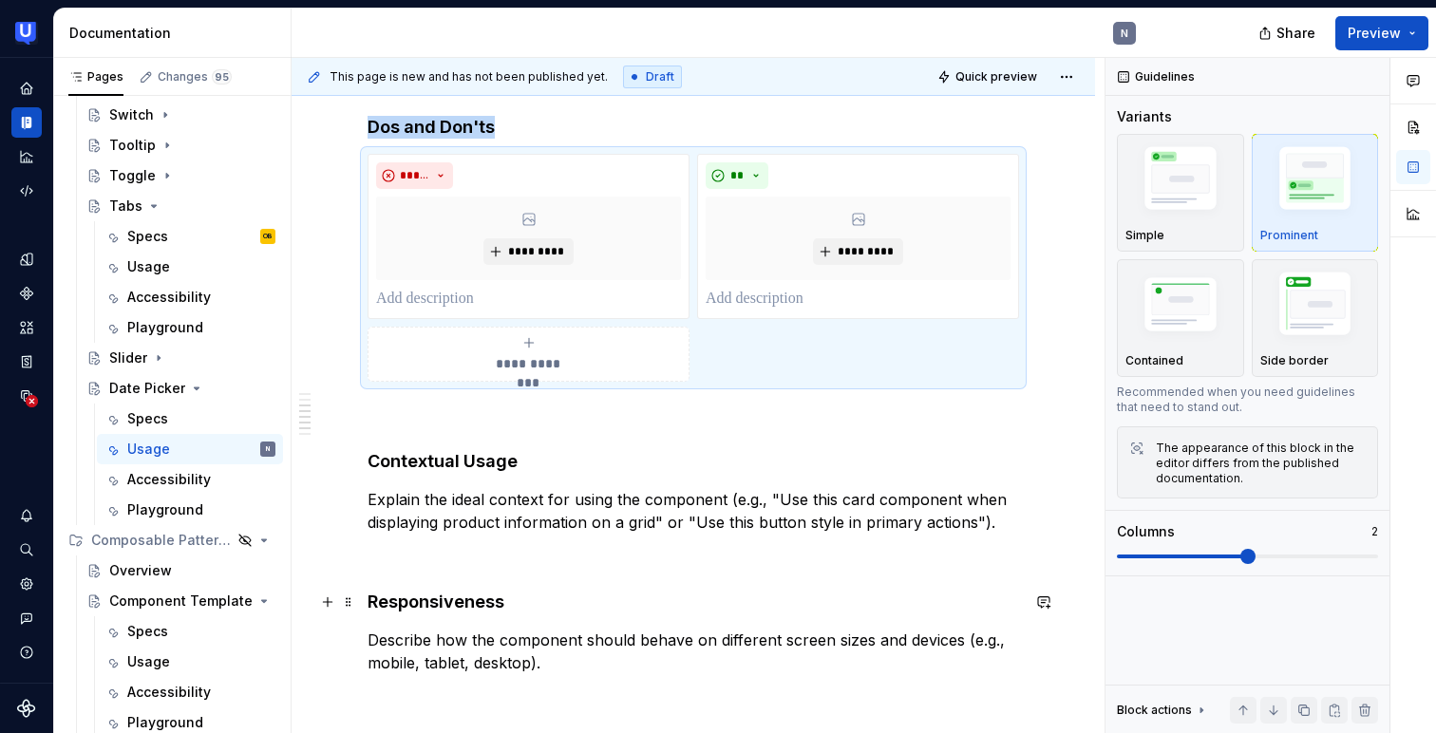
scroll to position [0, 0]
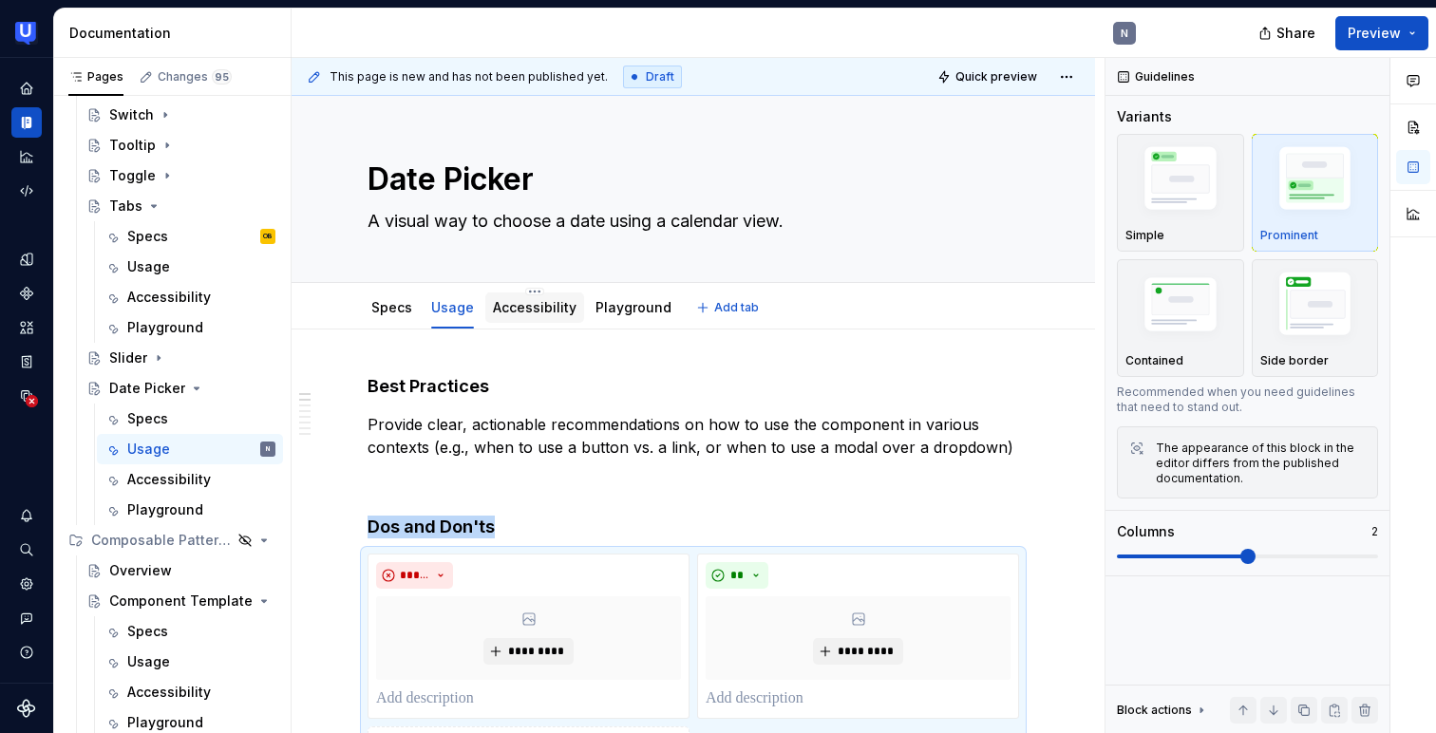
click at [530, 316] on div "Accessibility" at bounding box center [535, 307] width 84 height 19
click at [517, 312] on link "Accessibility" at bounding box center [535, 307] width 84 height 16
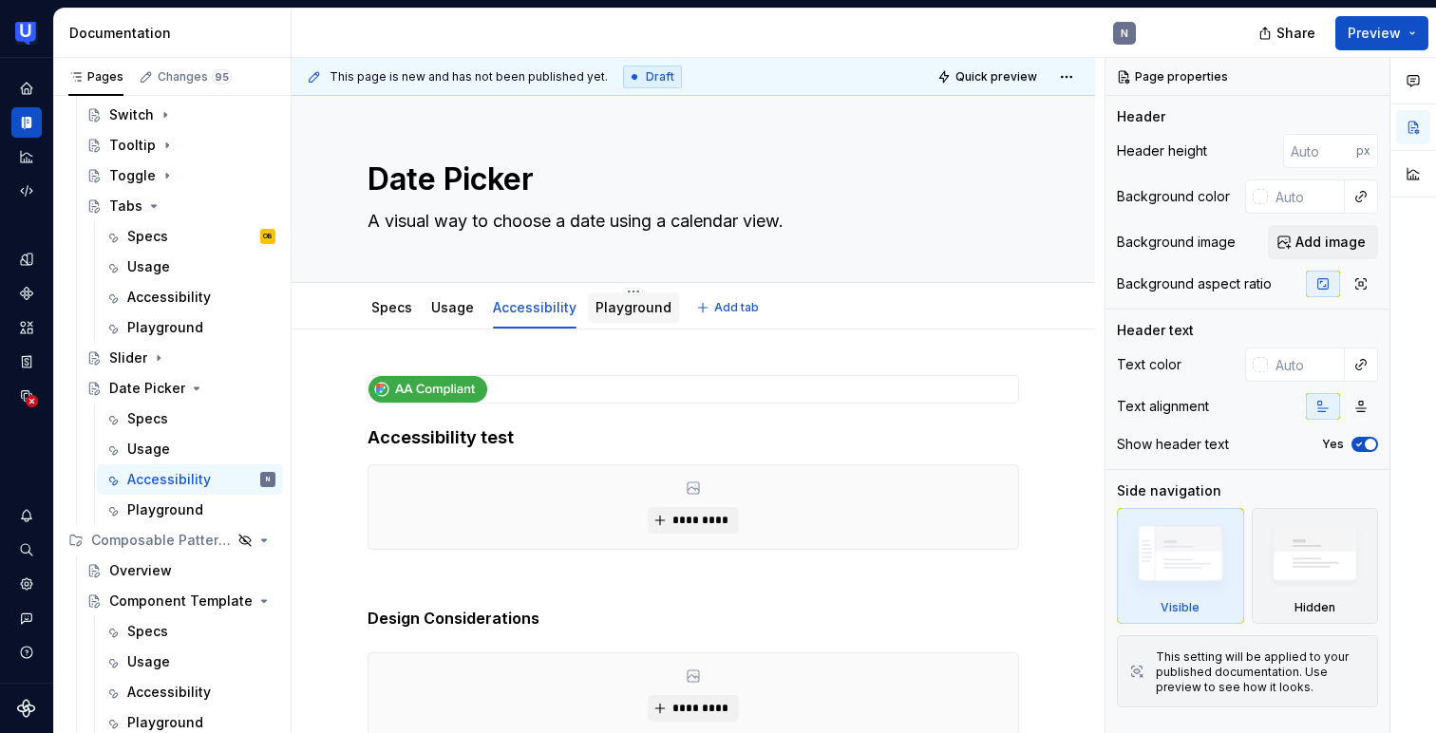
click at [633, 319] on div "Playground" at bounding box center [633, 308] width 91 height 30
click at [626, 293] on html "UserTesting Design System N Design system data Documentation N Share Preview Pa…" at bounding box center [718, 366] width 1436 height 733
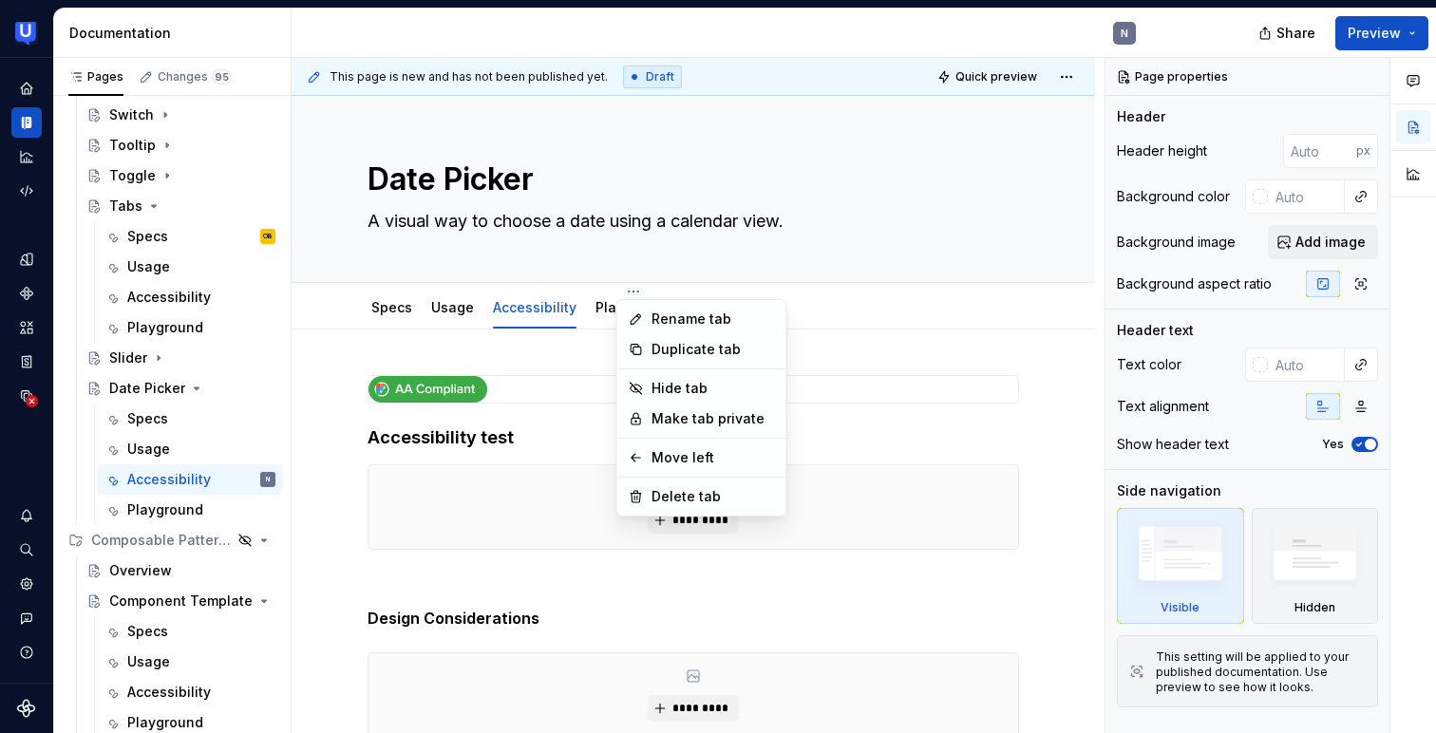
click at [782, 291] on html "UserTesting Design System N Design system data Documentation N Share Preview Pa…" at bounding box center [718, 366] width 1436 height 733
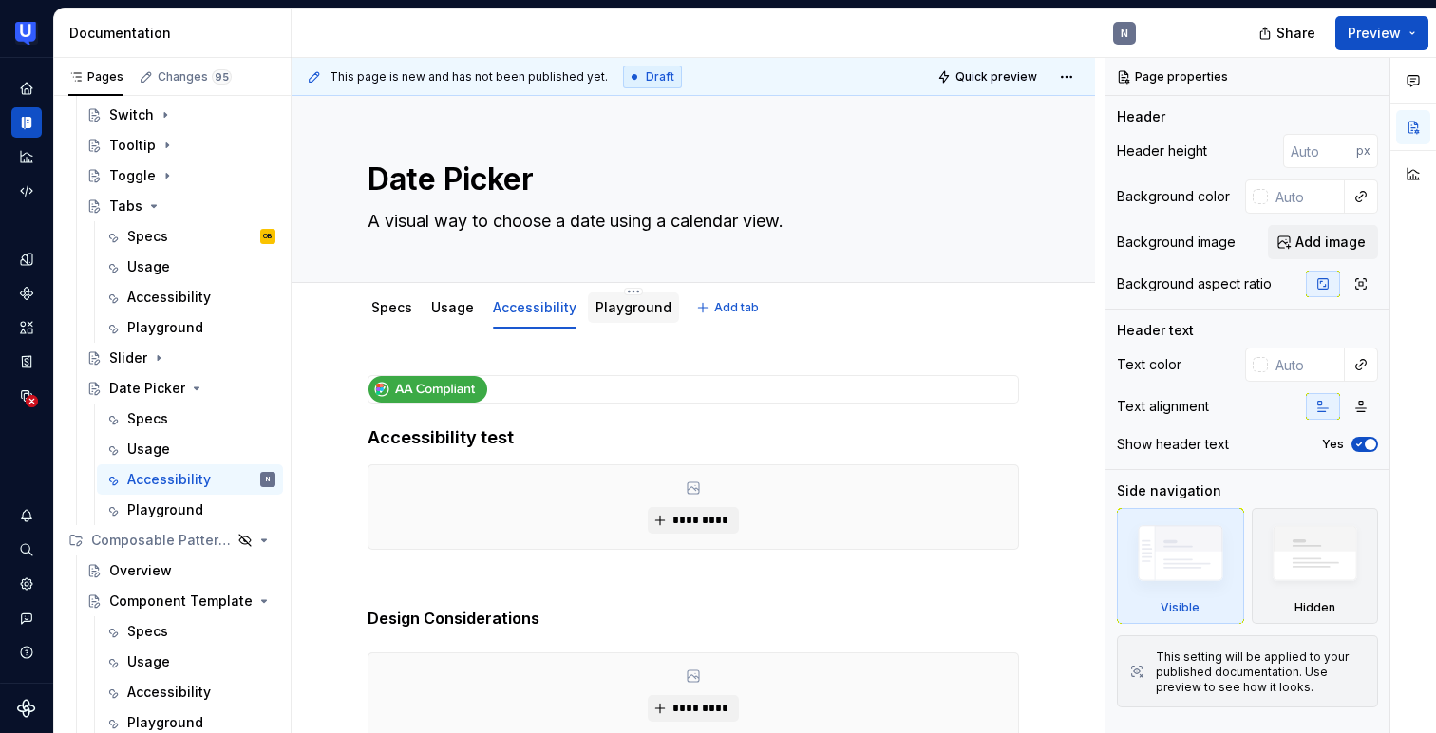
click at [615, 313] on link "Playground" at bounding box center [634, 307] width 76 height 16
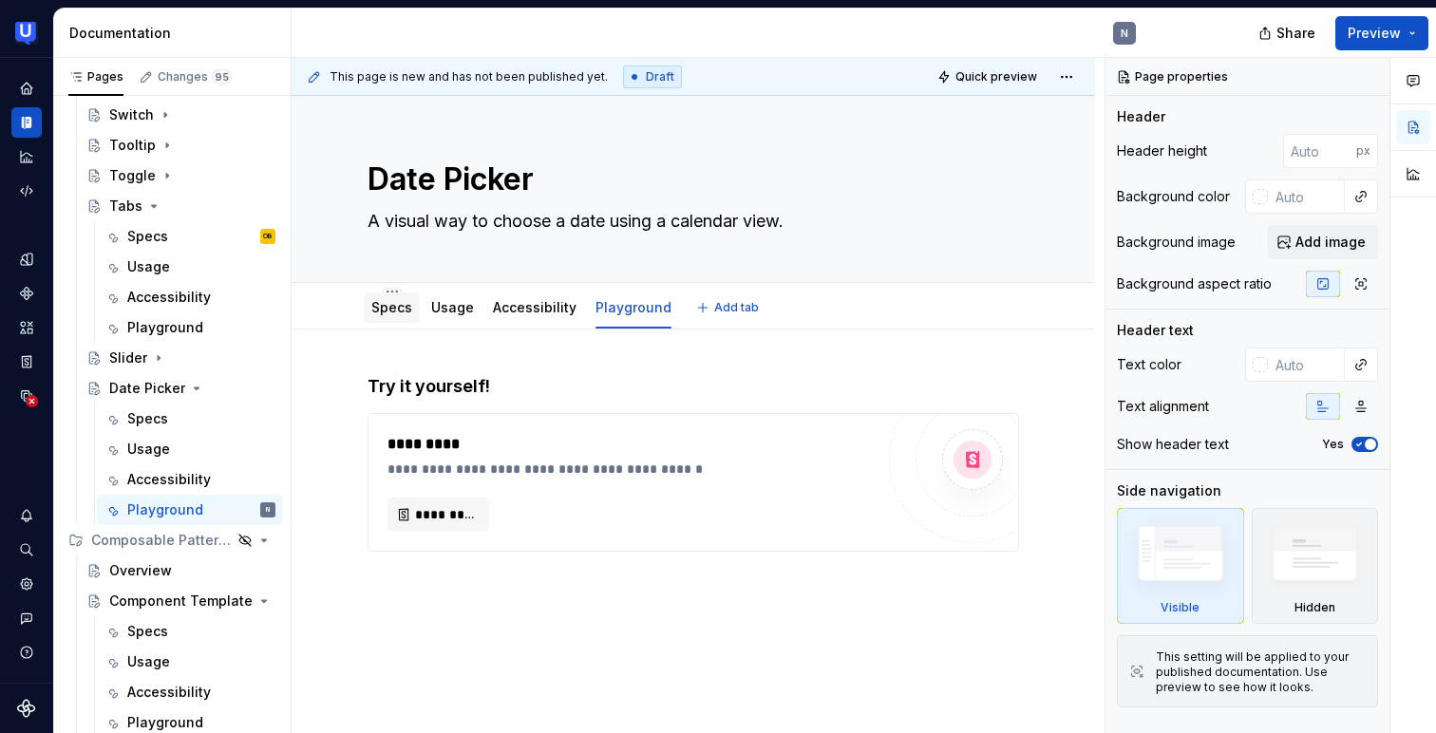
click at [389, 296] on div "Specs" at bounding box center [391, 307] width 41 height 23
click at [390, 314] on link "Specs" at bounding box center [391, 307] width 41 height 16
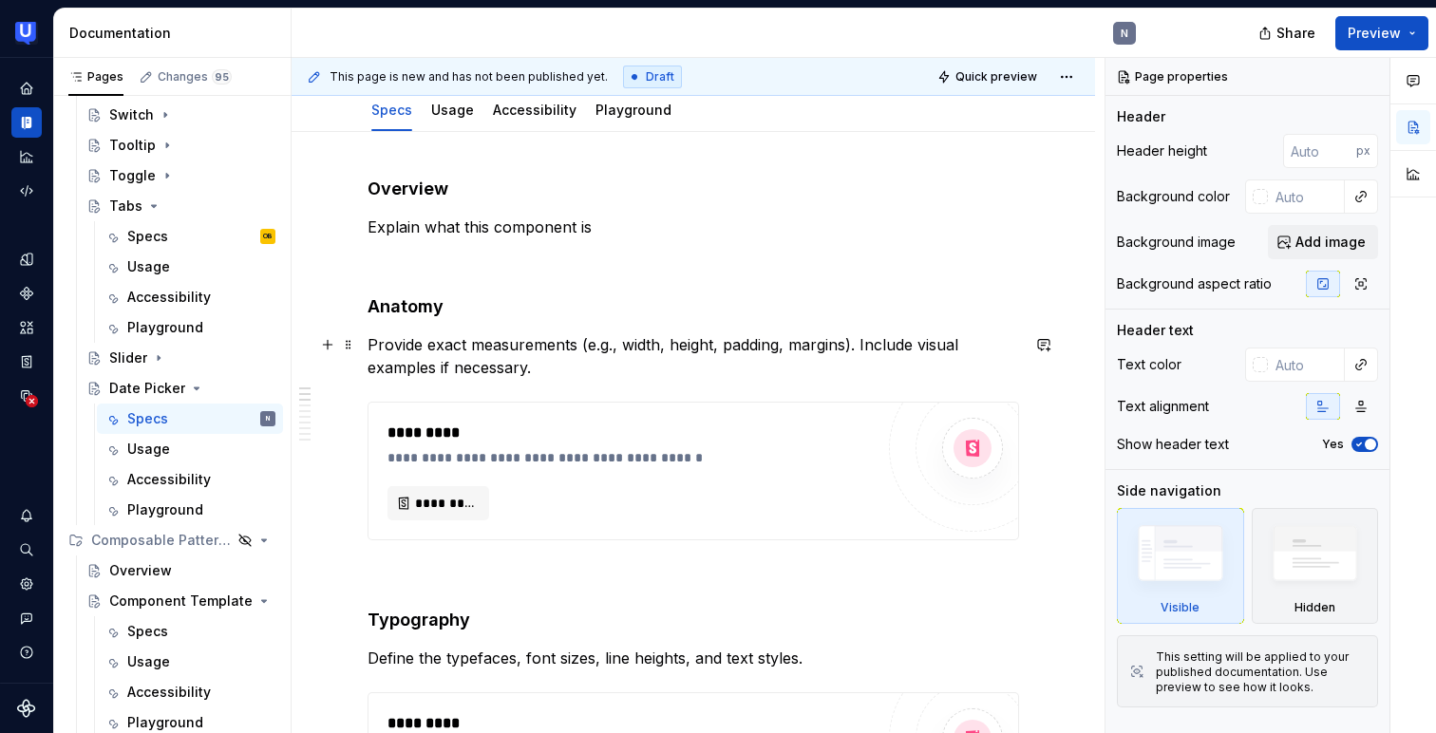
scroll to position [197, 0]
type textarea "*"
